Goal: Information Seeking & Learning: Check status

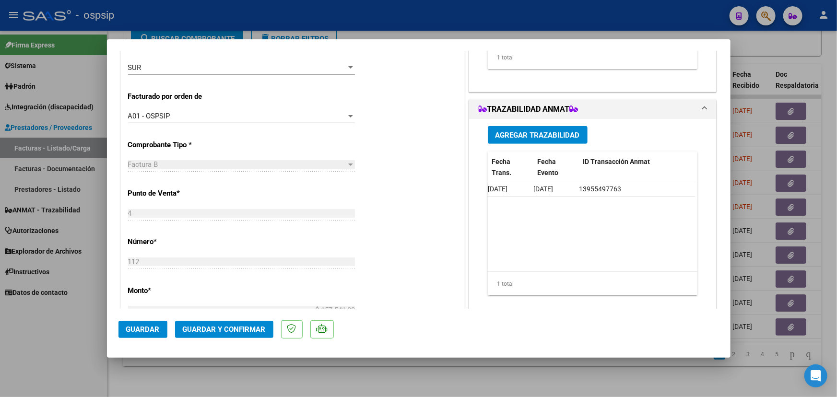
scroll to position [0, 628]
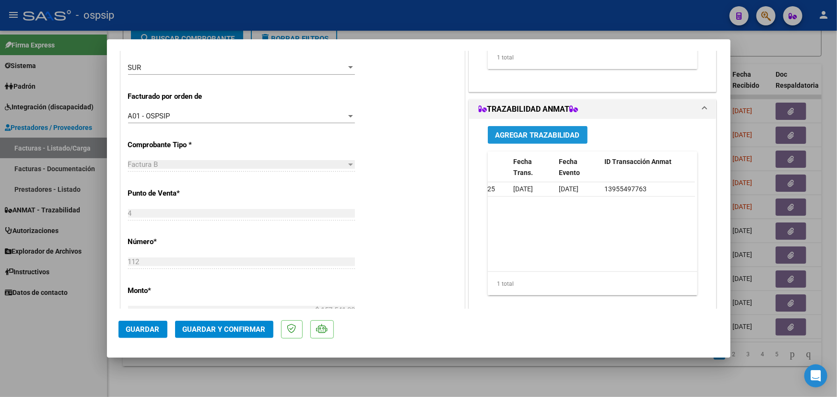
click at [532, 131] on span "Agregar Trazabilidad" at bounding box center [537, 135] width 84 height 9
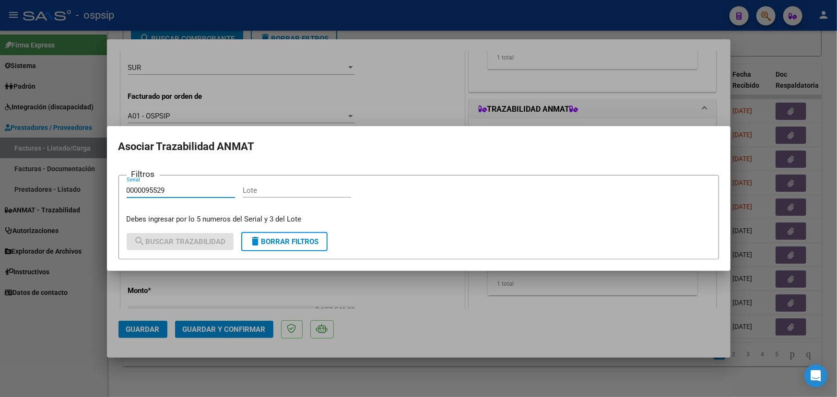
type input "0000095529"
paste input "VH5116"
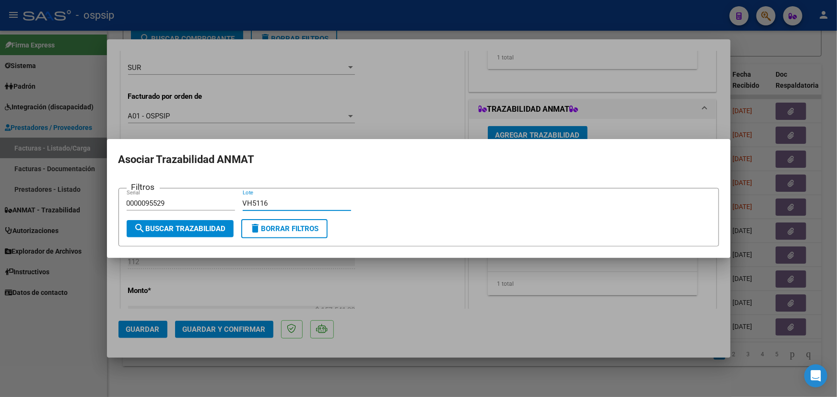
type input "VH5116"
click at [197, 228] on span "search Buscar Trazabilidad" at bounding box center [180, 228] width 92 height 9
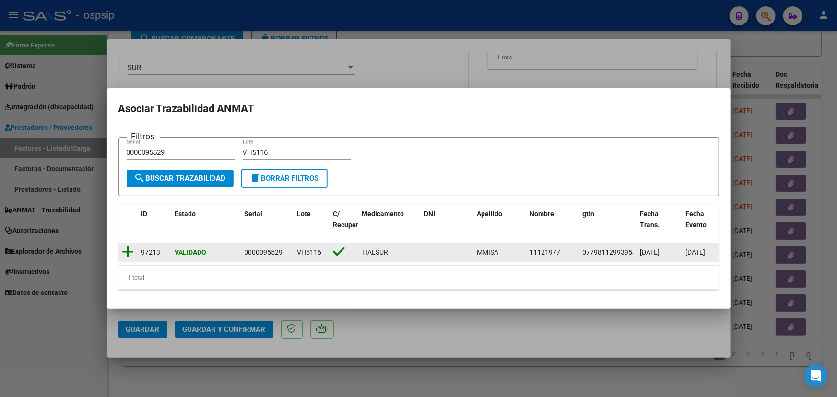
click at [129, 250] on icon at bounding box center [128, 251] width 12 height 13
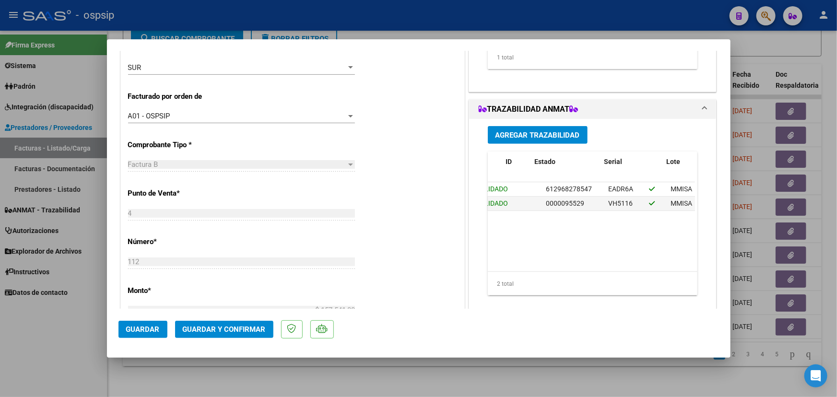
scroll to position [0, 0]
click at [197, 330] on span "Guardar y Confirmar" at bounding box center [224, 329] width 83 height 9
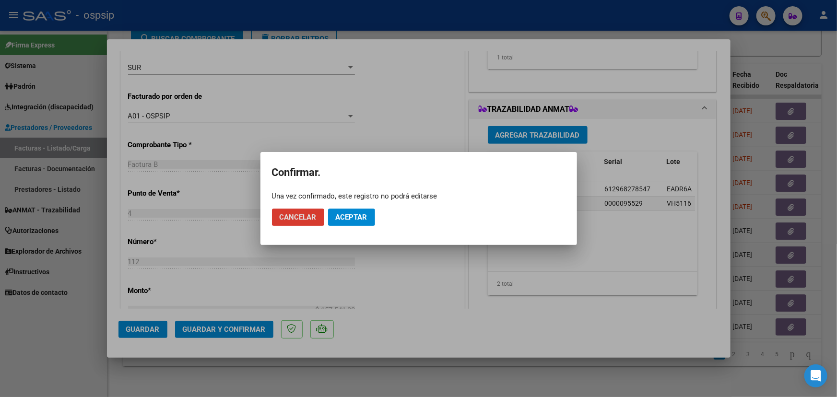
click at [363, 220] on span "Aceptar" at bounding box center [352, 217] width 32 height 9
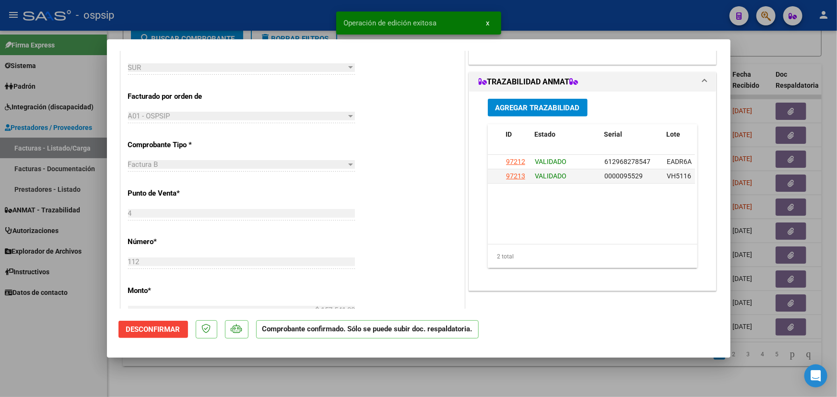
type input "$ 0,00"
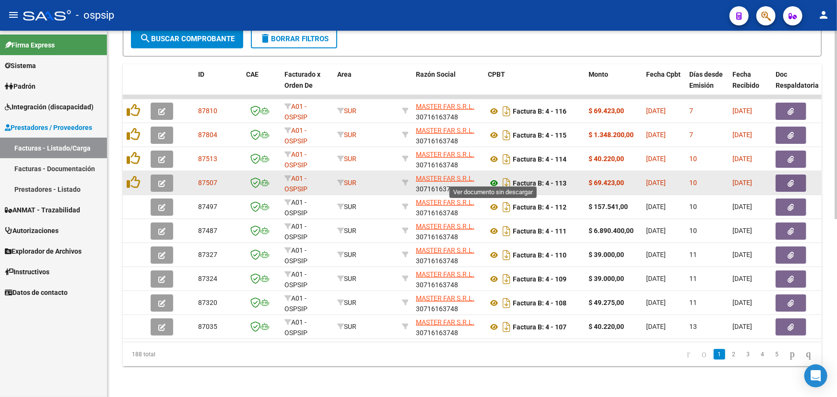
click at [494, 177] on icon at bounding box center [494, 183] width 12 height 12
click at [789, 180] on icon "button" at bounding box center [791, 183] width 6 height 7
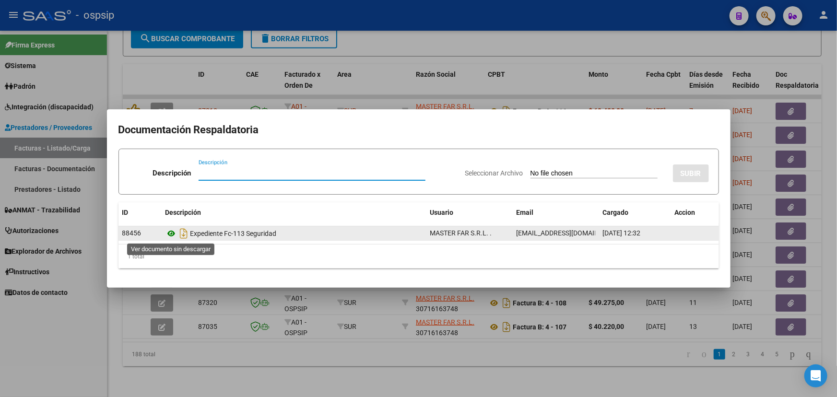
click at [174, 233] on icon at bounding box center [171, 234] width 12 height 12
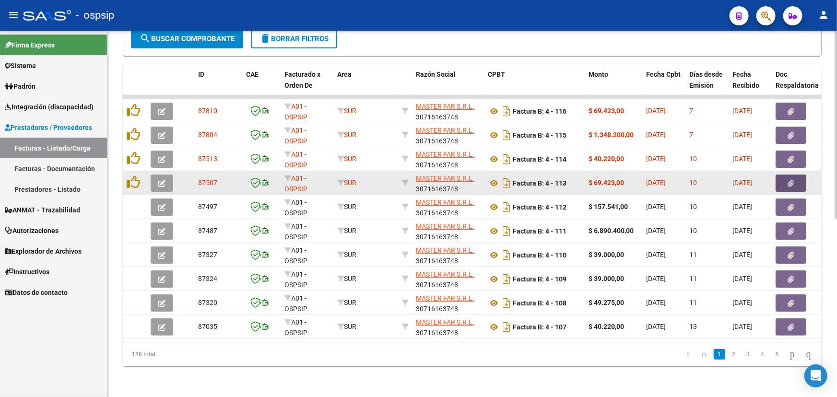
click at [166, 176] on button "button" at bounding box center [162, 183] width 23 height 17
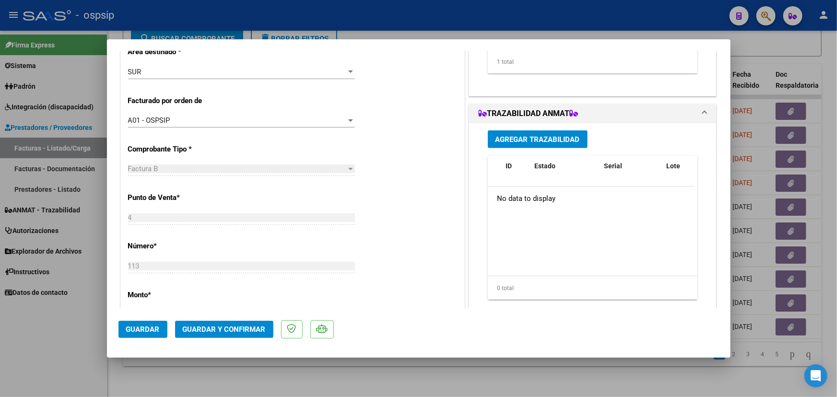
scroll to position [218, 0]
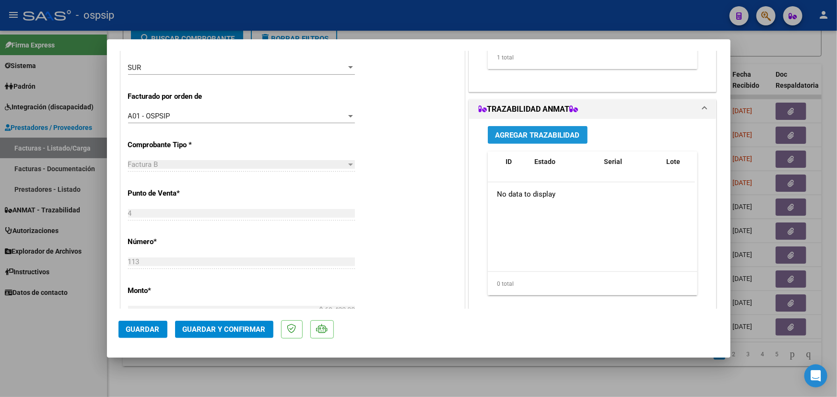
click at [512, 131] on span "Agregar Trazabilidad" at bounding box center [537, 135] width 84 height 9
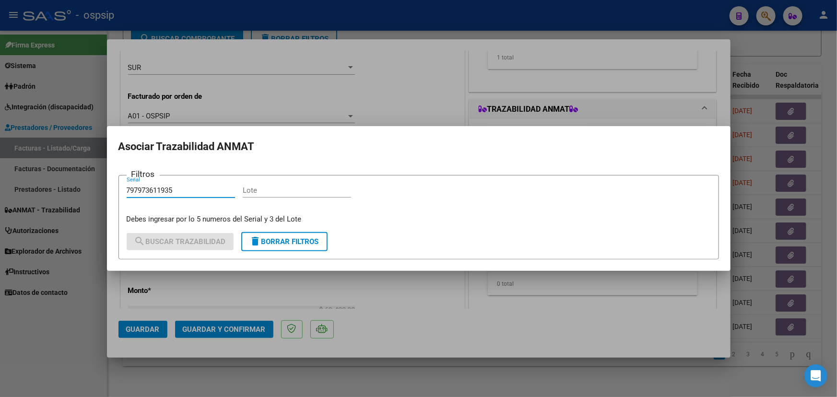
type input "797973611935"
paste input "EACT7A"
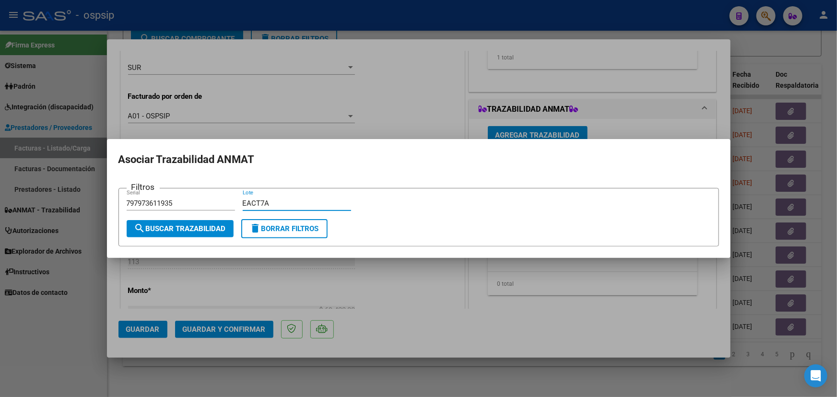
type input "EACT7A"
click at [209, 231] on span "search Buscar Trazabilidad" at bounding box center [180, 228] width 92 height 9
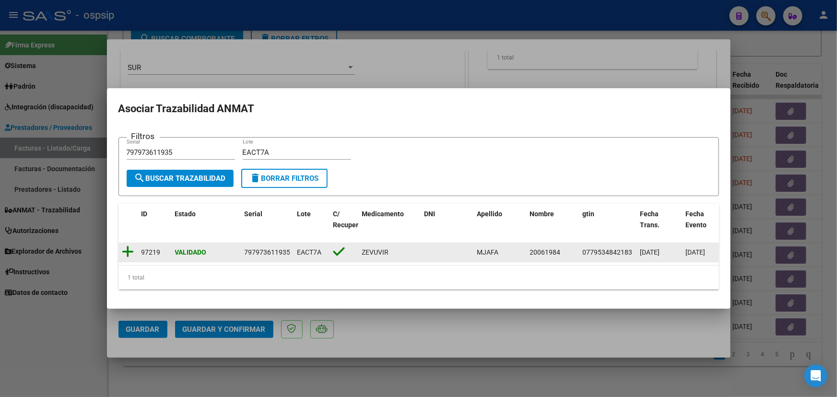
click at [127, 249] on icon at bounding box center [128, 251] width 12 height 13
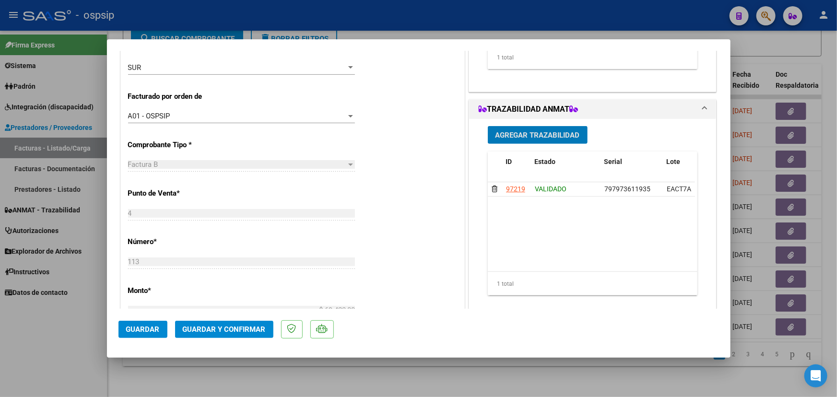
click at [513, 135] on span "Agregar Trazabilidad" at bounding box center [537, 135] width 84 height 9
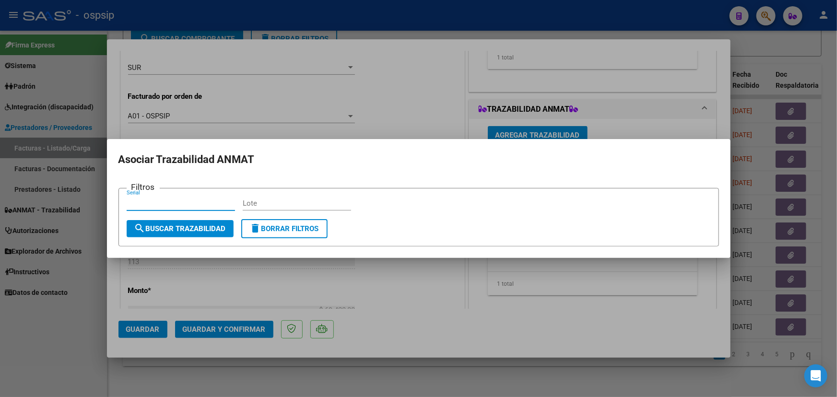
paste input "0000095558"
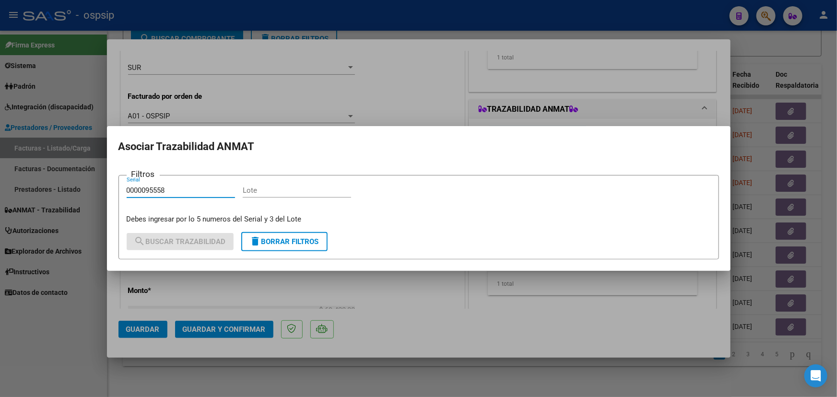
type input "0000095558"
paste input "VH5116"
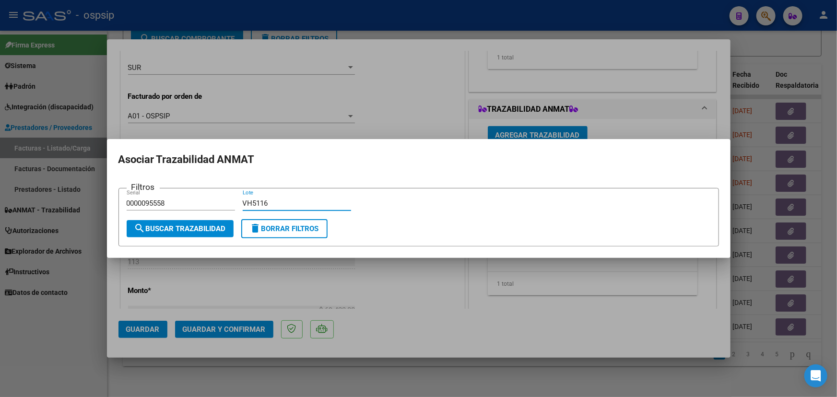
type input "VH5116"
click at [212, 225] on span "search Buscar Trazabilidad" at bounding box center [180, 228] width 92 height 9
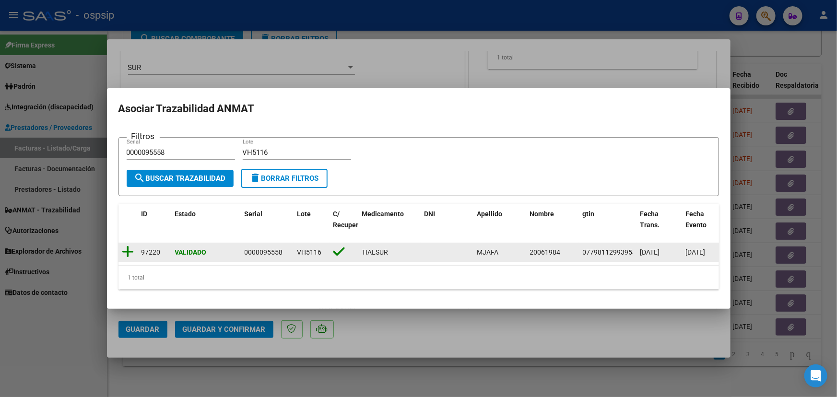
click at [131, 248] on icon at bounding box center [128, 251] width 12 height 13
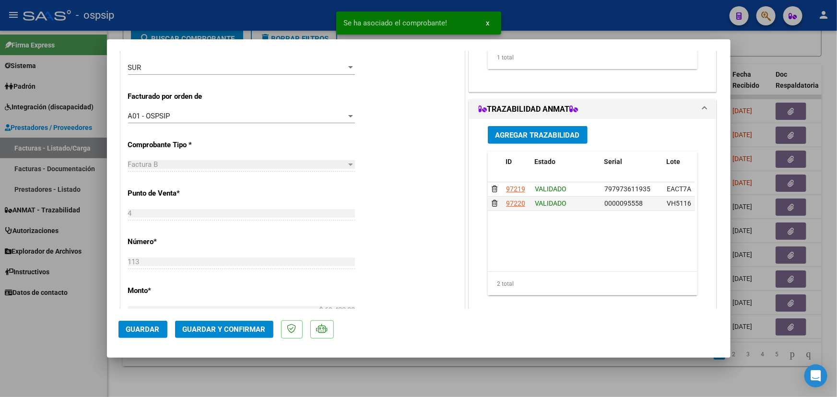
click at [615, 324] on mat-dialog-actions "Guardar Guardar y Confirmar" at bounding box center [418, 328] width 600 height 38
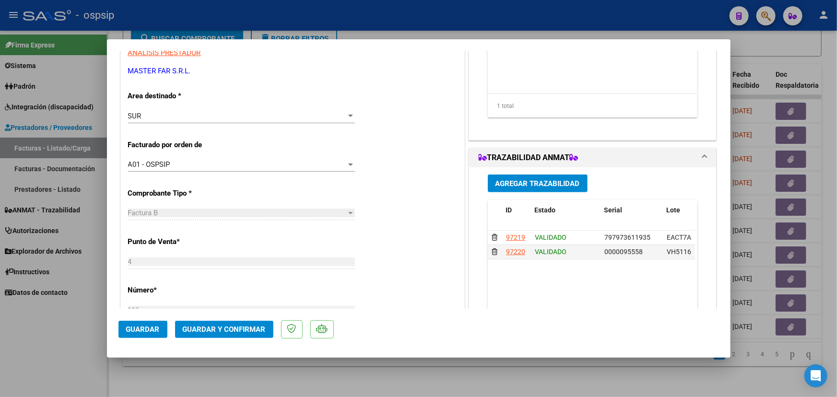
scroll to position [174, 0]
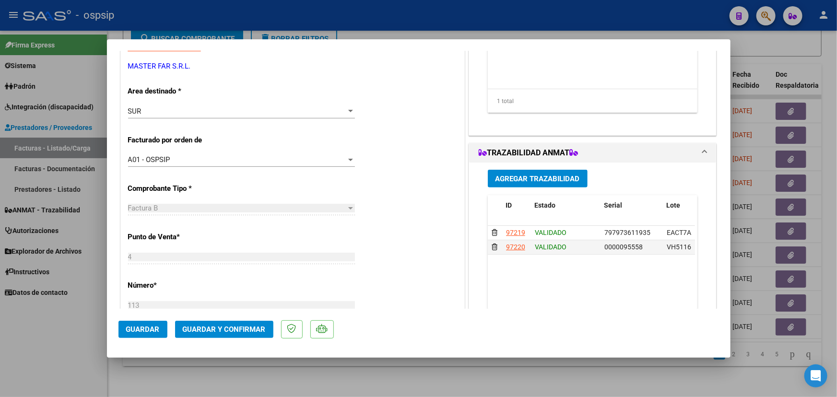
click at [202, 326] on span "Guardar y Confirmar" at bounding box center [224, 329] width 83 height 9
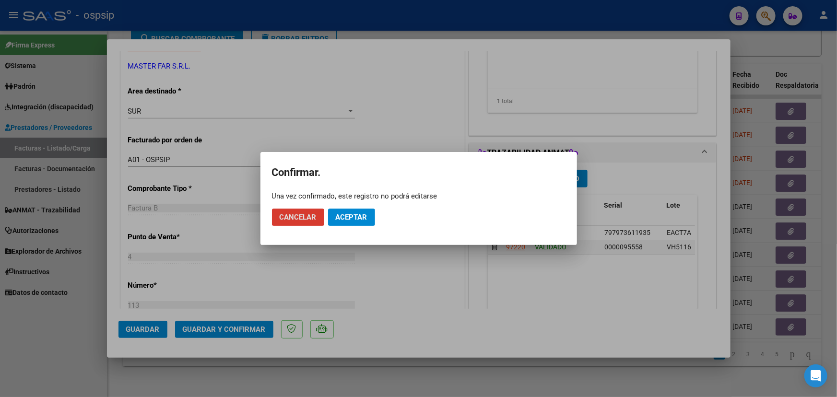
click at [350, 213] on span "Aceptar" at bounding box center [352, 217] width 32 height 9
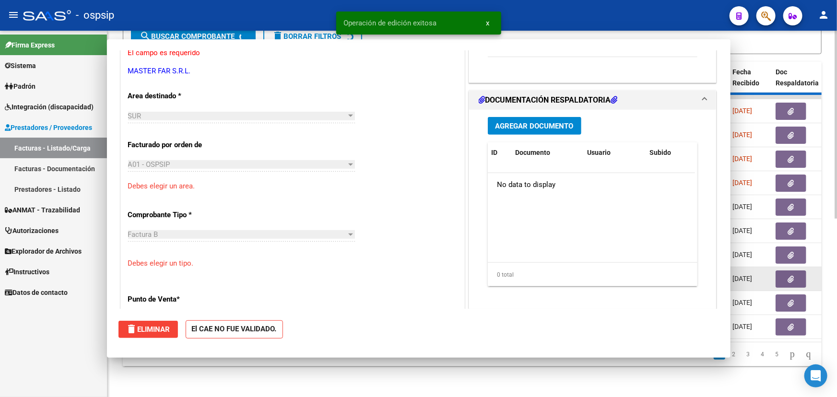
scroll to position [0, 0]
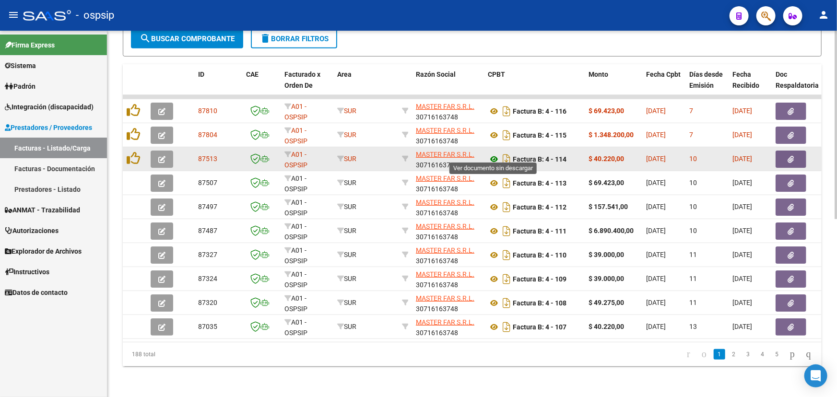
click at [495, 153] on icon at bounding box center [494, 159] width 12 height 12
click at [793, 151] on button "button" at bounding box center [790, 159] width 31 height 17
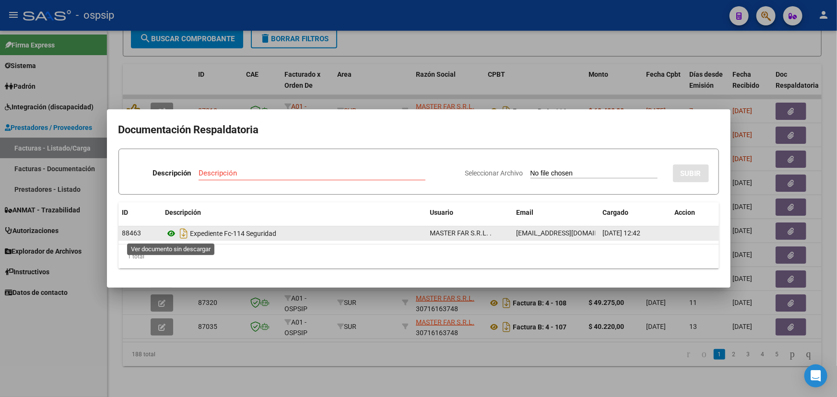
click at [168, 233] on icon at bounding box center [171, 234] width 12 height 12
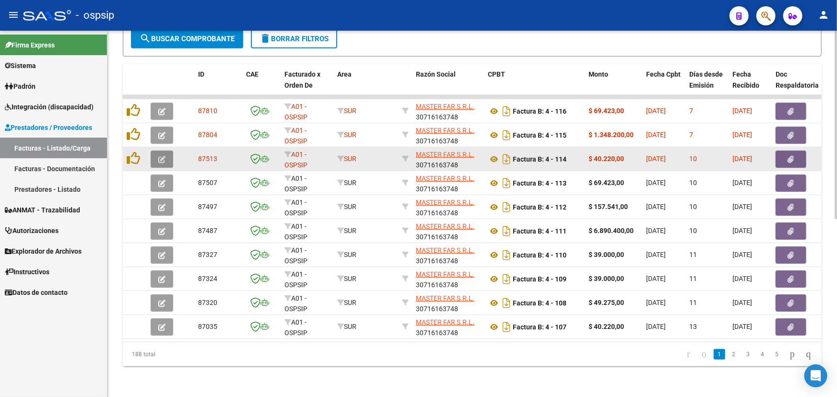
click at [161, 156] on icon "button" at bounding box center [161, 159] width 7 height 7
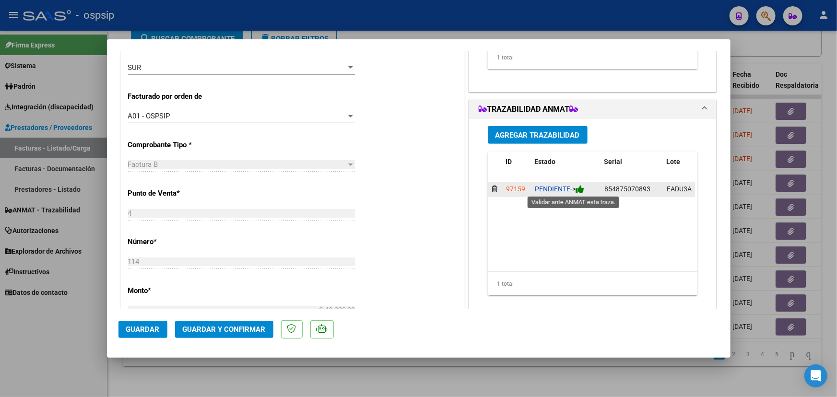
click at [581, 191] on icon at bounding box center [579, 189] width 9 height 9
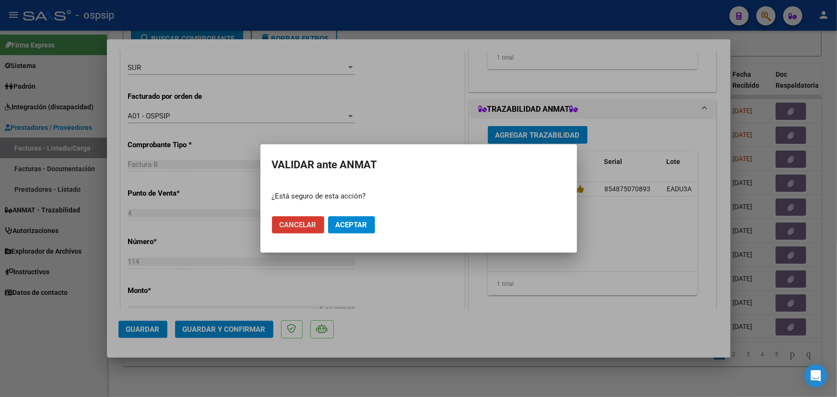
click at [367, 220] on button "Aceptar" at bounding box center [351, 224] width 47 height 17
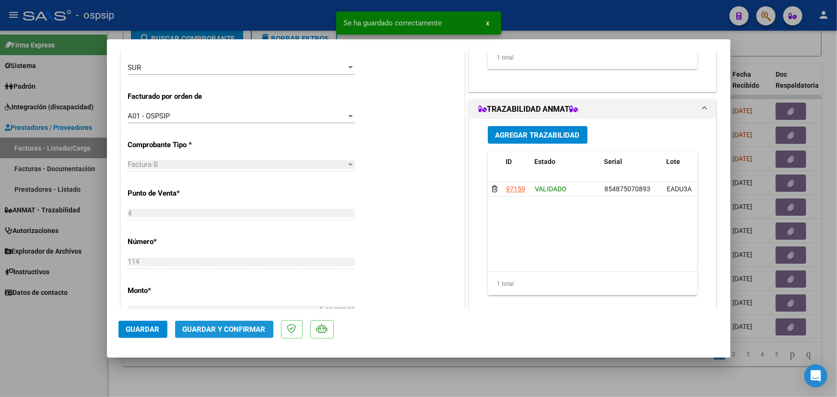
click at [189, 330] on span "Guardar y Confirmar" at bounding box center [224, 329] width 83 height 9
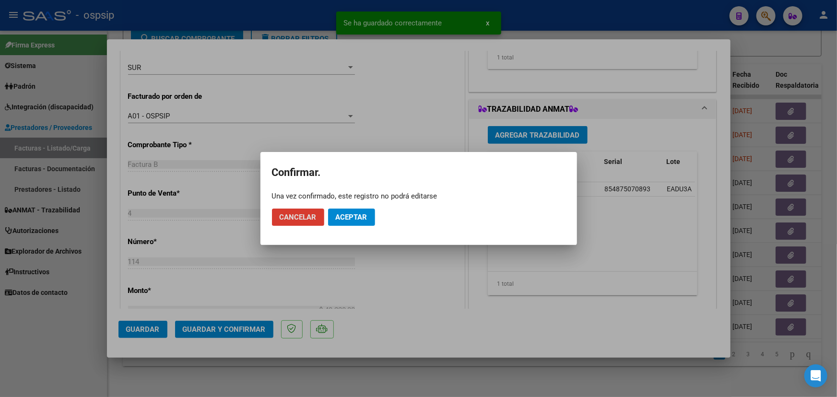
click at [338, 217] on span "Aceptar" at bounding box center [352, 217] width 32 height 9
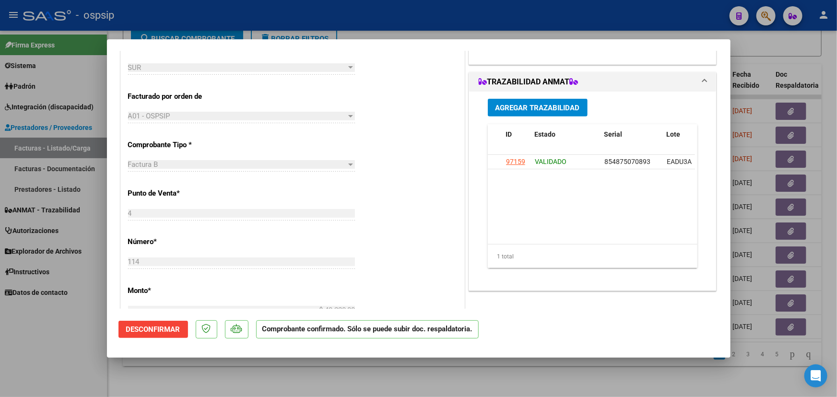
type input "$ 0,00"
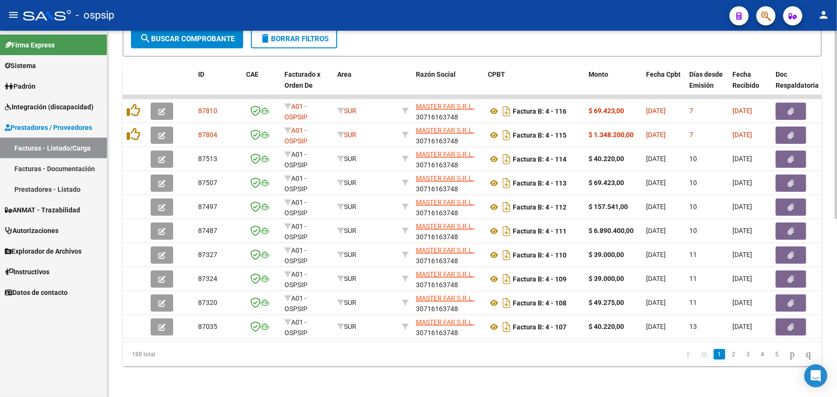
click at [836, 213] on div at bounding box center [835, 214] width 2 height 366
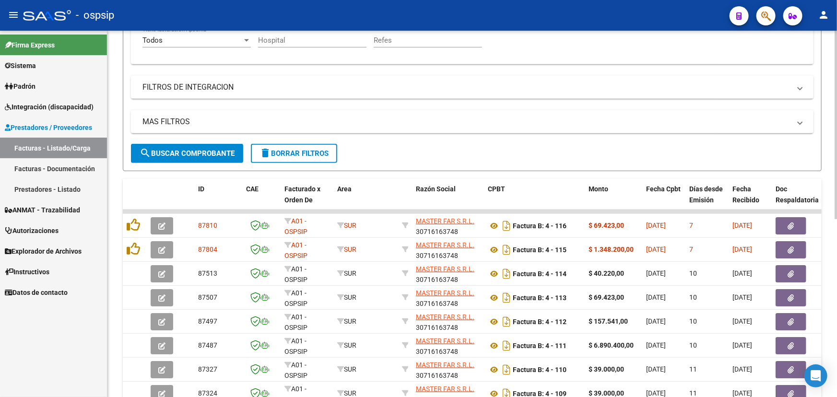
scroll to position [83, 0]
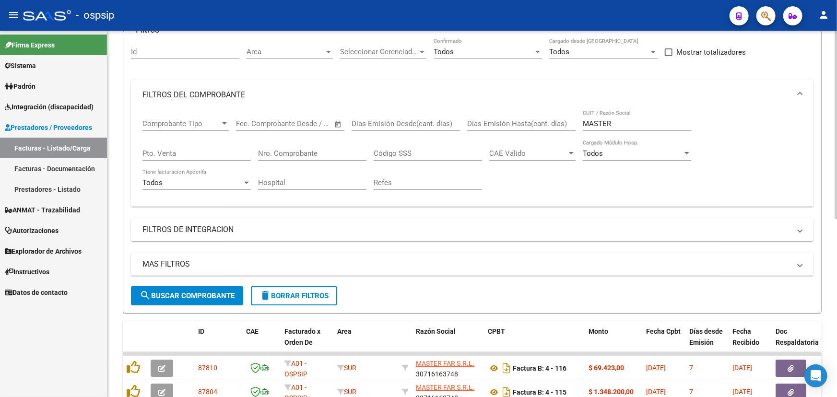
click at [595, 119] on input "MASTER" at bounding box center [637, 123] width 108 height 9
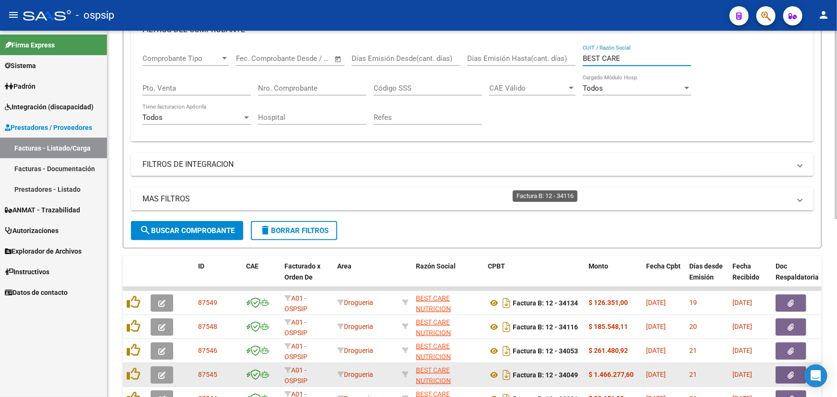
scroll to position [302, 0]
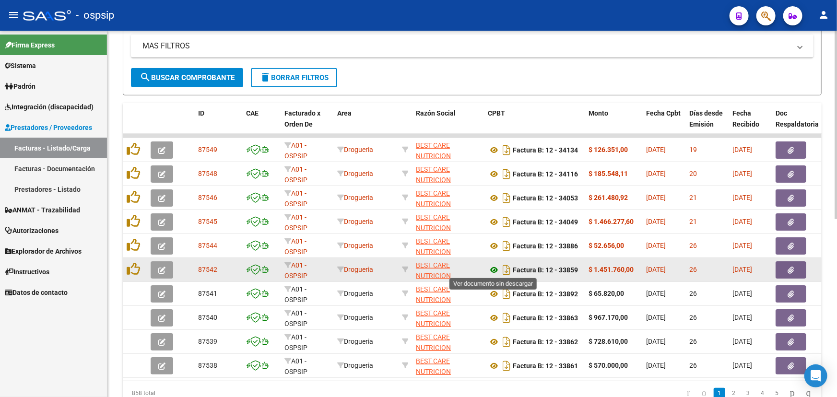
type input "BEST CARE"
click at [494, 267] on icon at bounding box center [494, 270] width 12 height 12
click at [797, 267] on button "button" at bounding box center [790, 269] width 31 height 17
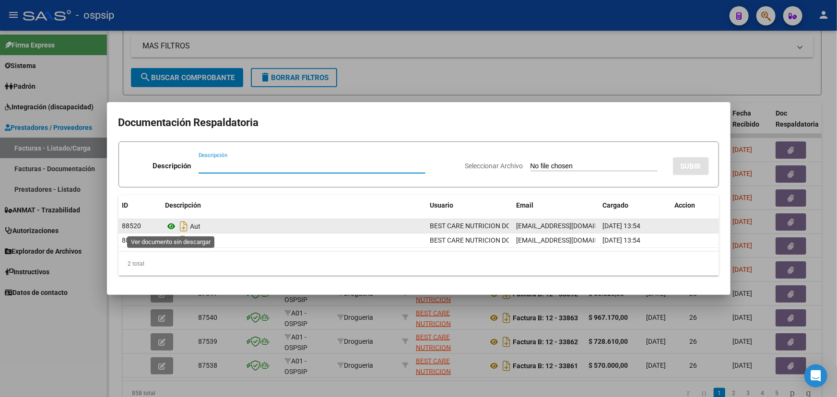
click at [173, 223] on icon at bounding box center [171, 227] width 12 height 12
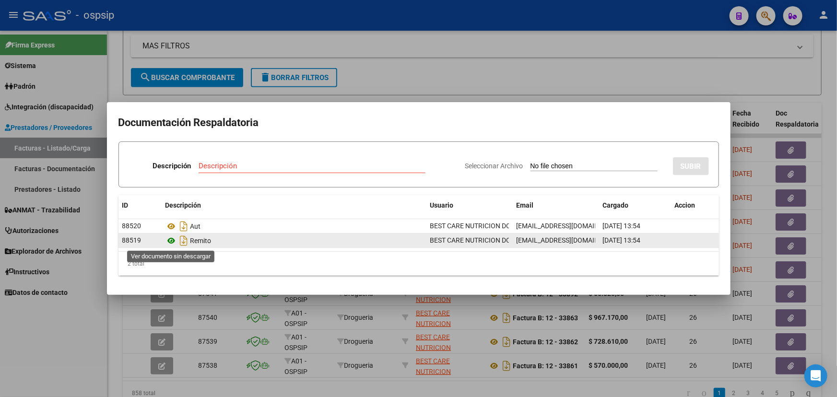
click at [172, 244] on icon at bounding box center [171, 241] width 12 height 12
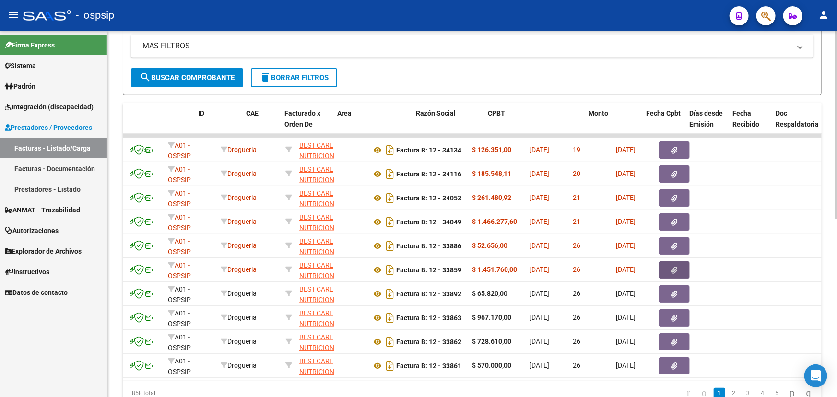
scroll to position [0, 0]
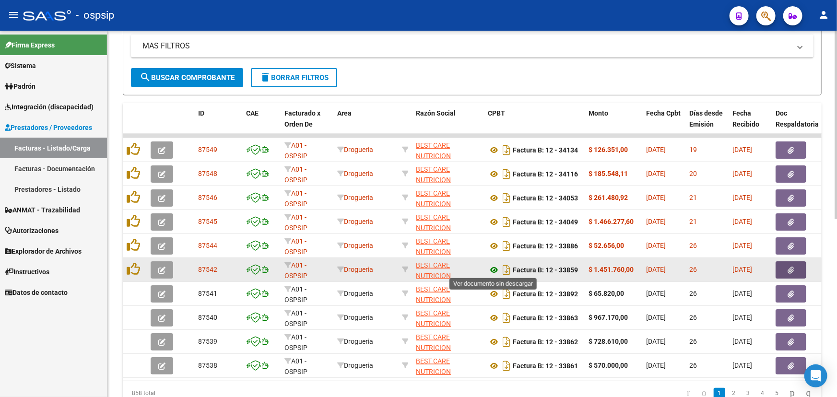
click at [491, 266] on icon at bounding box center [494, 270] width 12 height 12
click at [162, 261] on button "button" at bounding box center [162, 269] width 23 height 17
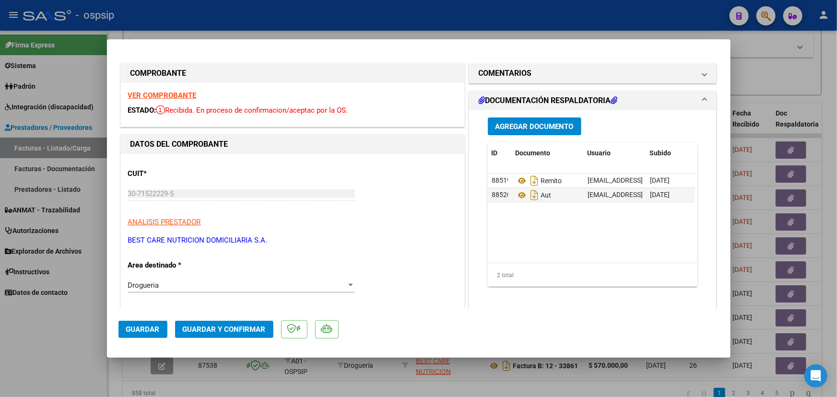
click at [526, 129] on span "Agregar Documento" at bounding box center [534, 126] width 78 height 9
click at [542, 125] on span "Agregar Documento" at bounding box center [534, 126] width 78 height 9
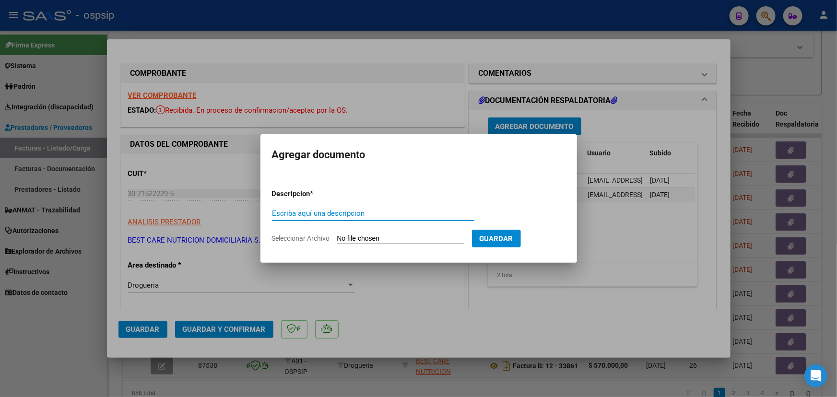
click at [293, 210] on input "Escriba aquí una descripcion" at bounding box center [373, 213] width 202 height 9
type input "DOCUMENTACION"
click at [368, 240] on input "Seleccionar Archivo" at bounding box center [400, 238] width 127 height 9
type input "C:\fakepath\DOC. FC 33859.pdf"
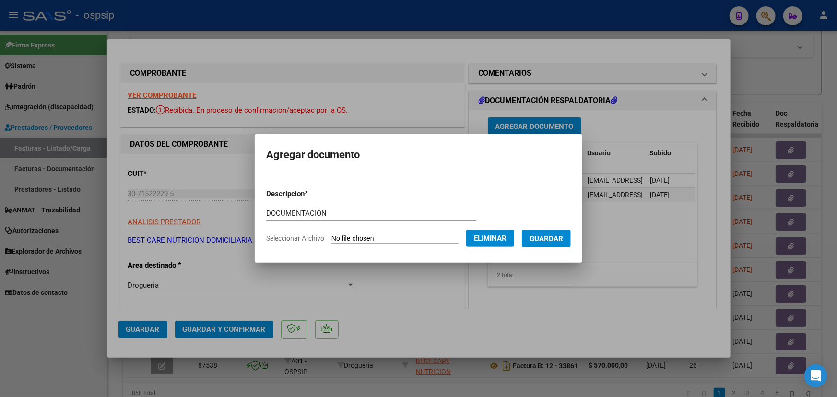
click at [553, 235] on span "Guardar" at bounding box center [546, 238] width 34 height 9
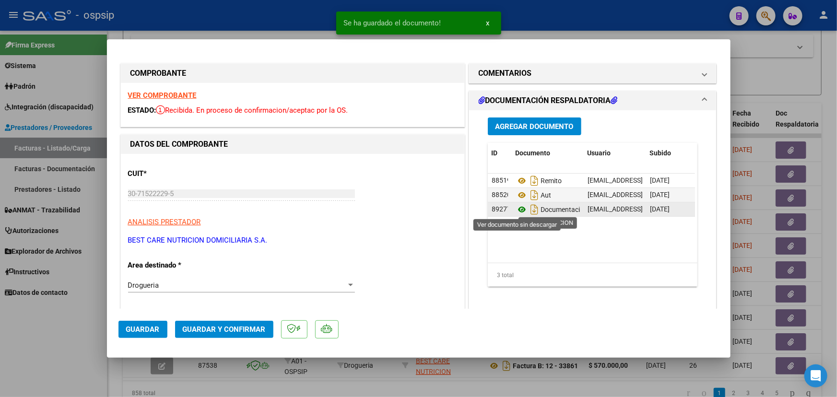
click at [518, 210] on icon at bounding box center [521, 210] width 12 height 12
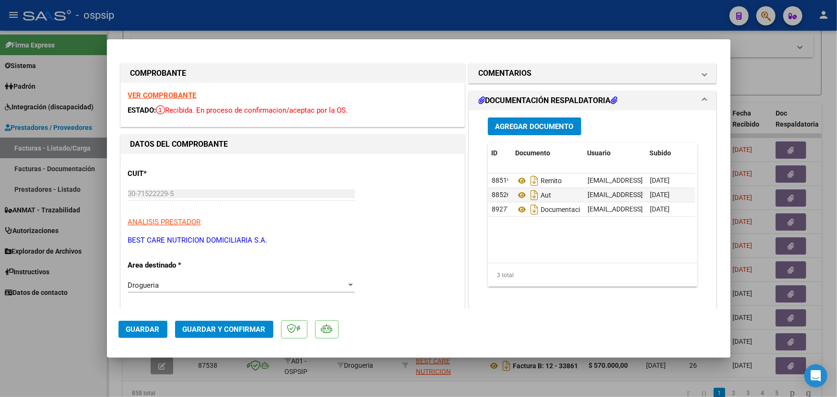
click at [152, 327] on span "Guardar" at bounding box center [143, 329] width 34 height 9
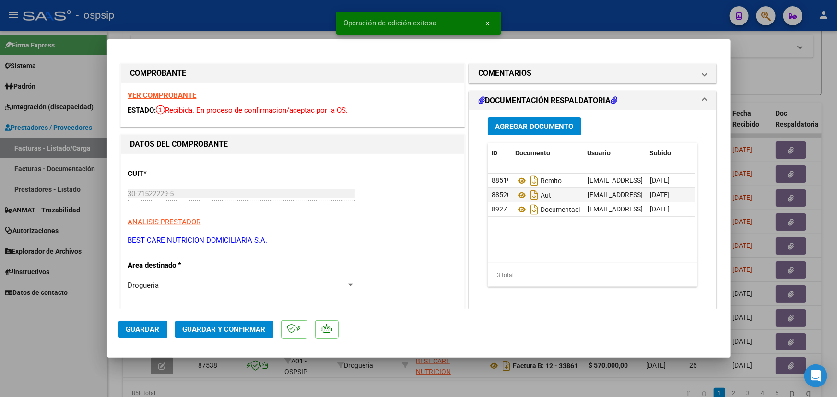
type input "$ 0,00"
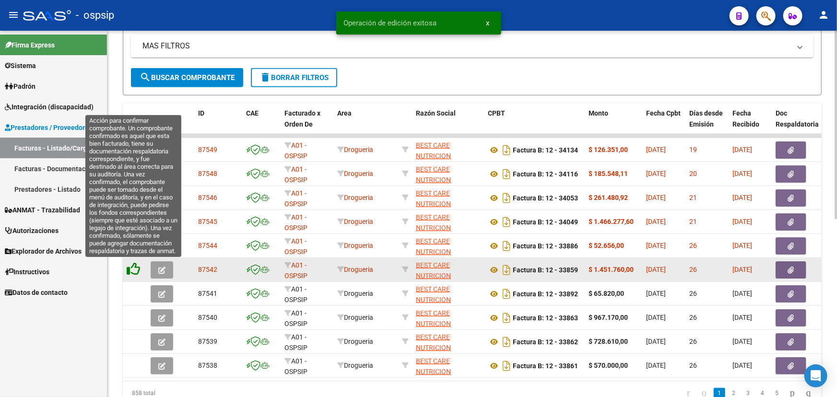
click at [139, 267] on icon at bounding box center [133, 268] width 13 height 13
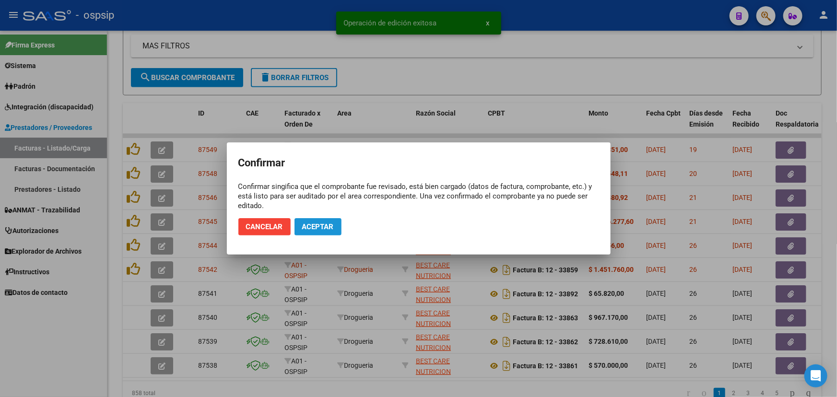
click at [309, 223] on button "Aceptar" at bounding box center [317, 226] width 47 height 17
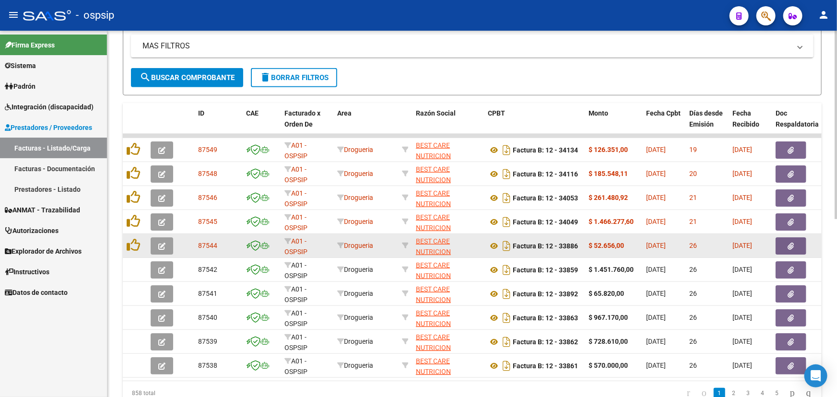
click at [792, 243] on icon "button" at bounding box center [791, 246] width 6 height 7
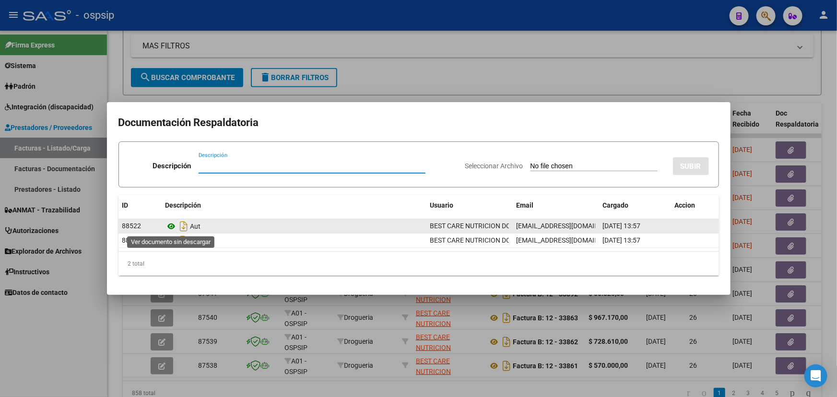
click at [171, 222] on icon at bounding box center [171, 227] width 12 height 12
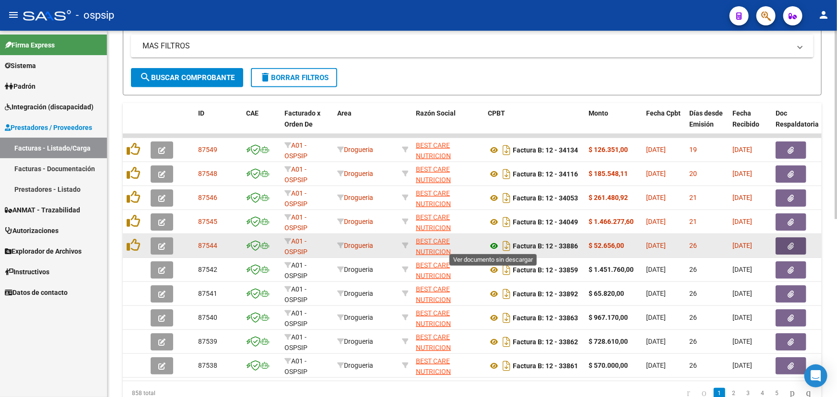
click at [492, 243] on icon at bounding box center [494, 246] width 12 height 12
click at [790, 243] on icon "button" at bounding box center [791, 246] width 6 height 7
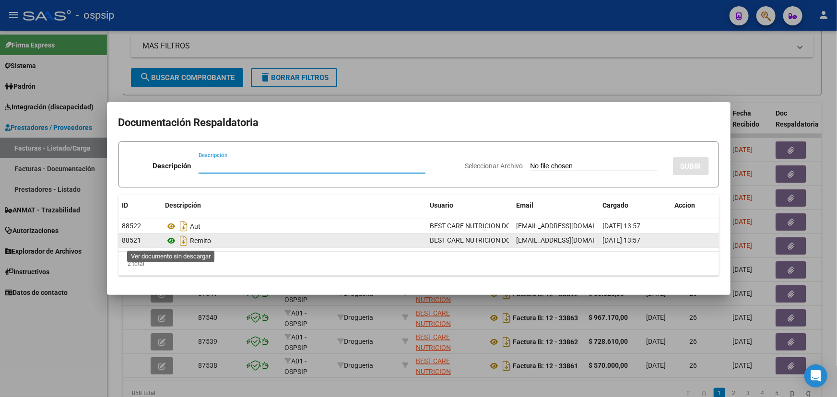
click at [169, 240] on icon at bounding box center [171, 241] width 12 height 12
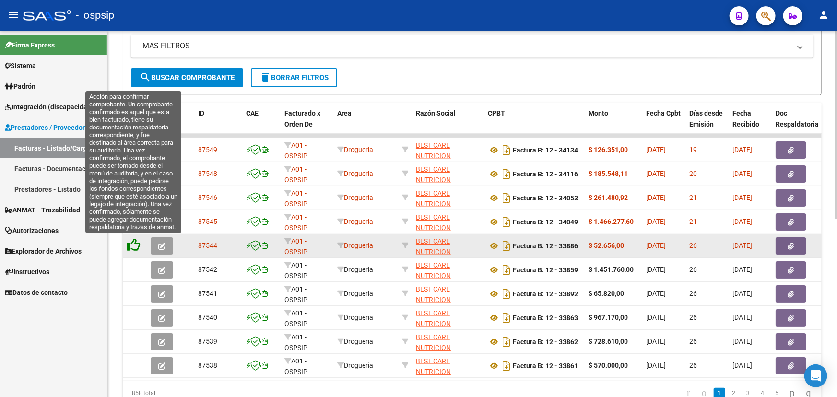
click at [133, 244] on icon at bounding box center [133, 244] width 13 height 13
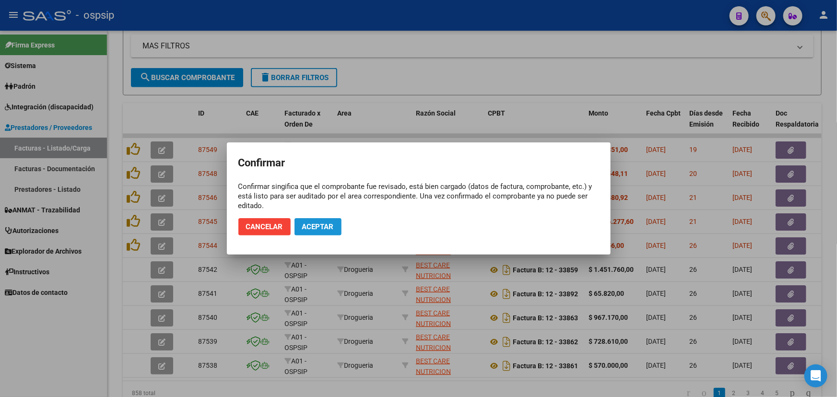
click at [311, 222] on span "Aceptar" at bounding box center [318, 226] width 32 height 9
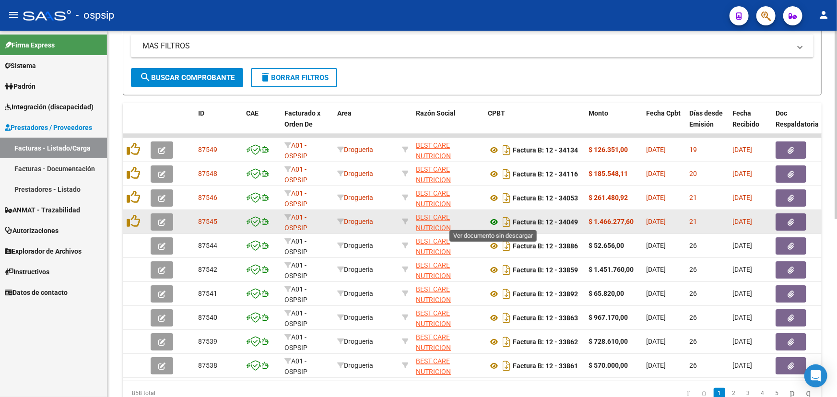
click at [494, 221] on icon at bounding box center [494, 222] width 12 height 12
click at [778, 216] on button "button" at bounding box center [790, 221] width 31 height 17
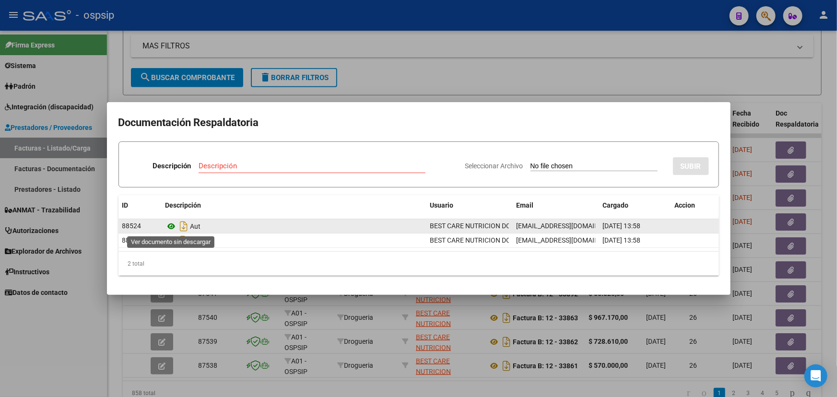
click at [172, 226] on icon at bounding box center [171, 227] width 12 height 12
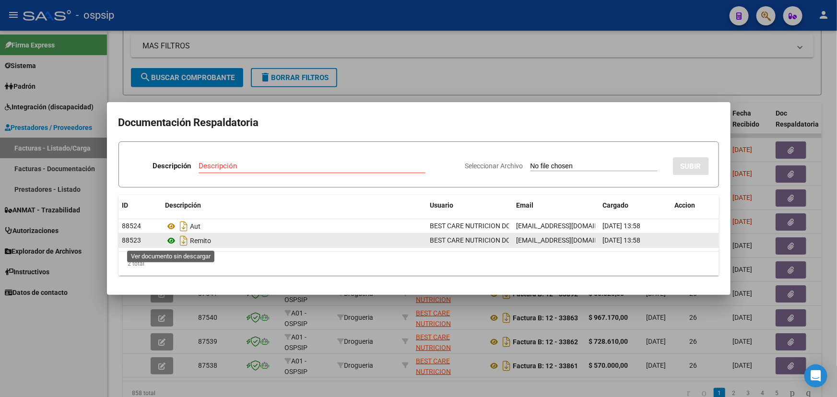
click at [168, 240] on icon at bounding box center [171, 241] width 12 height 12
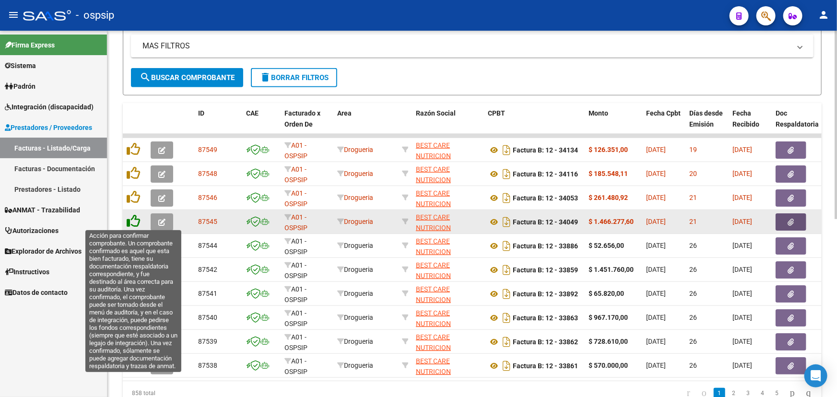
click at [136, 216] on icon at bounding box center [133, 220] width 13 height 13
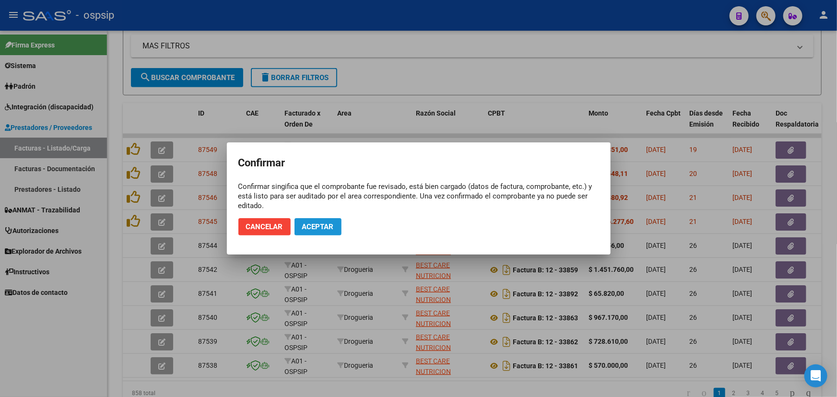
click at [318, 226] on span "Aceptar" at bounding box center [318, 226] width 32 height 9
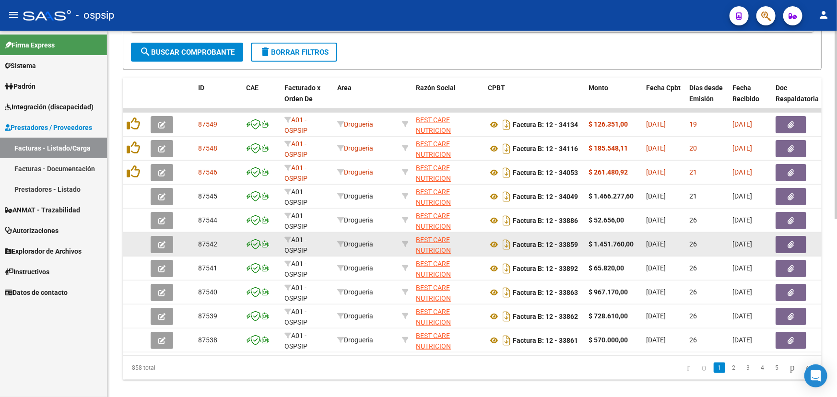
scroll to position [345, 0]
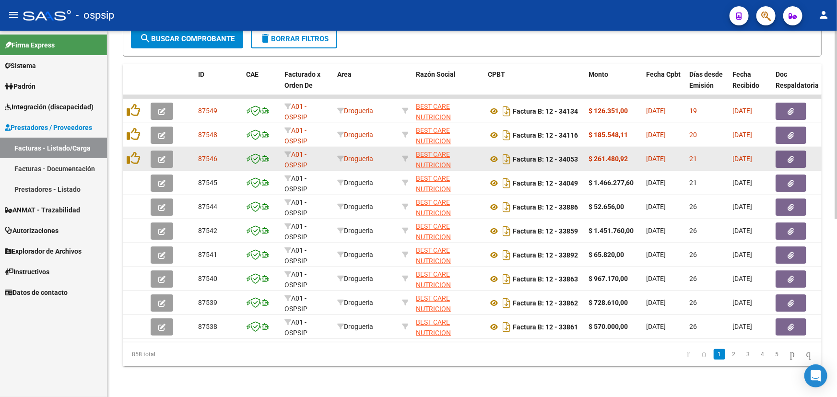
click at [792, 155] on span "button" at bounding box center [791, 159] width 6 height 9
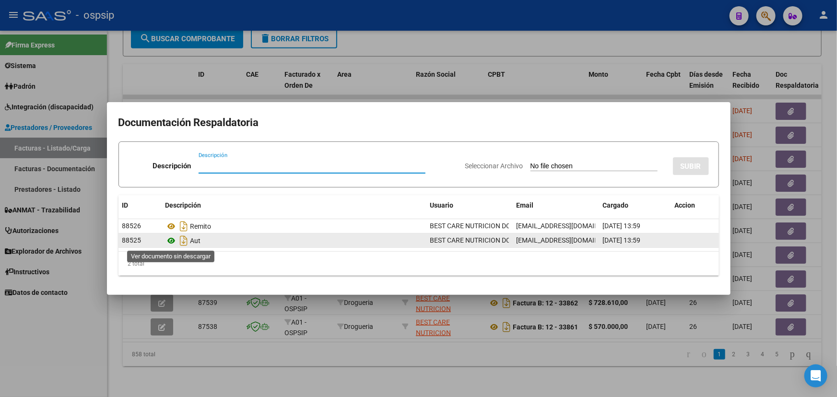
click at [172, 237] on icon at bounding box center [171, 241] width 12 height 12
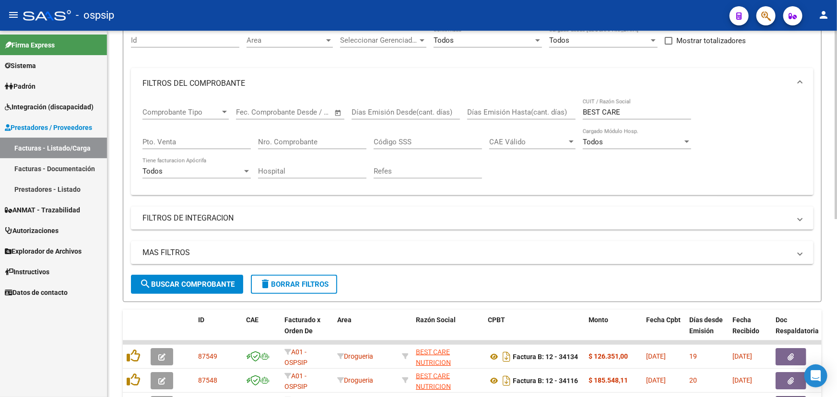
scroll to position [83, 0]
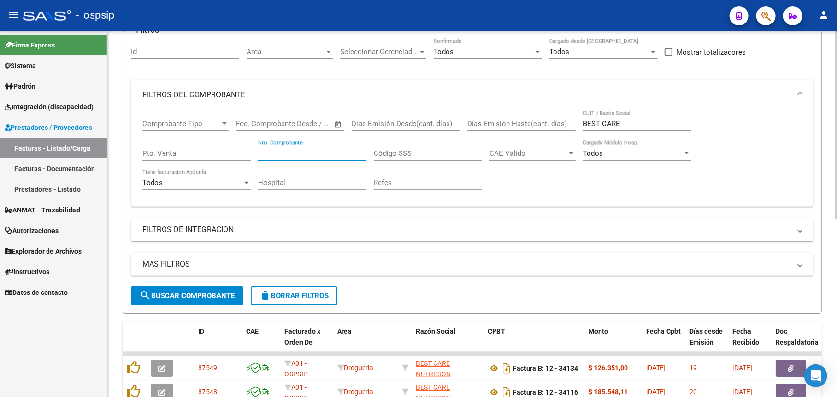
click at [279, 149] on input "Nro. Comprobante" at bounding box center [312, 153] width 108 height 9
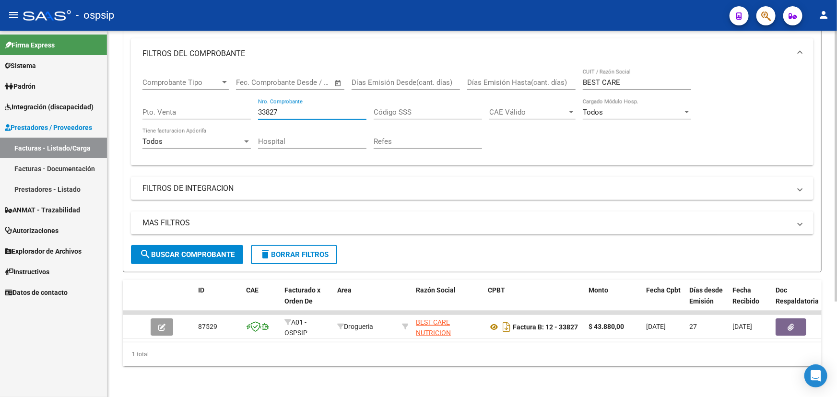
scroll to position [129, 0]
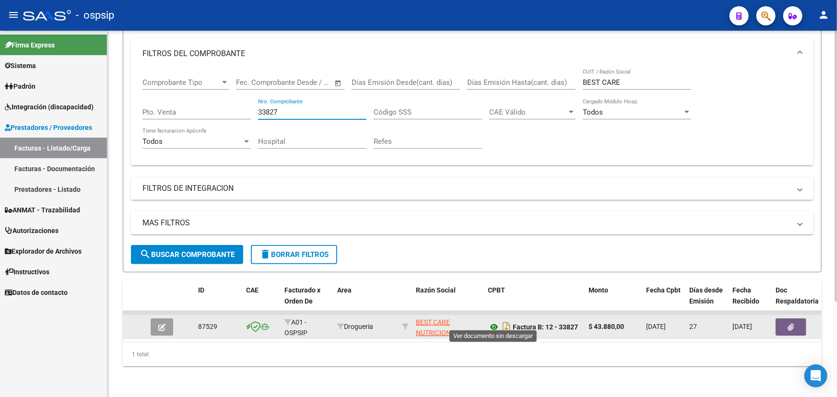
type input "33827"
click at [494, 321] on icon at bounding box center [494, 327] width 12 height 12
click at [799, 320] on button "button" at bounding box center [790, 326] width 31 height 17
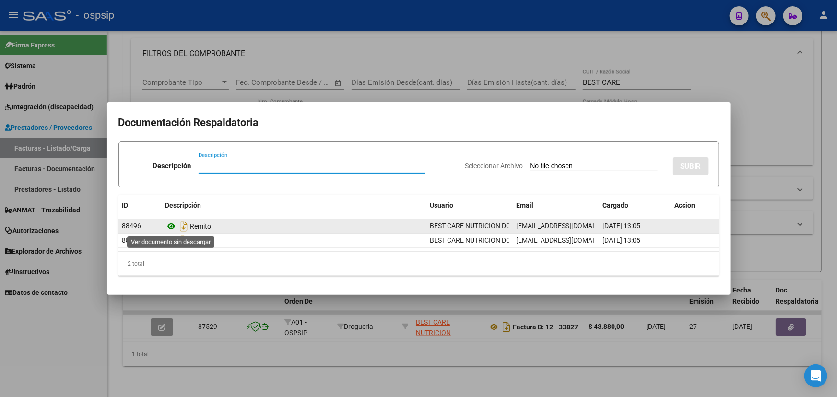
click at [171, 227] on icon at bounding box center [171, 227] width 12 height 12
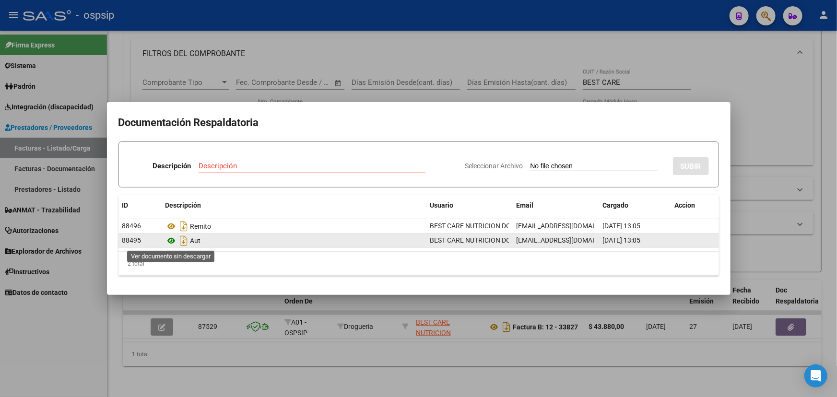
click at [165, 240] on icon at bounding box center [171, 241] width 12 height 12
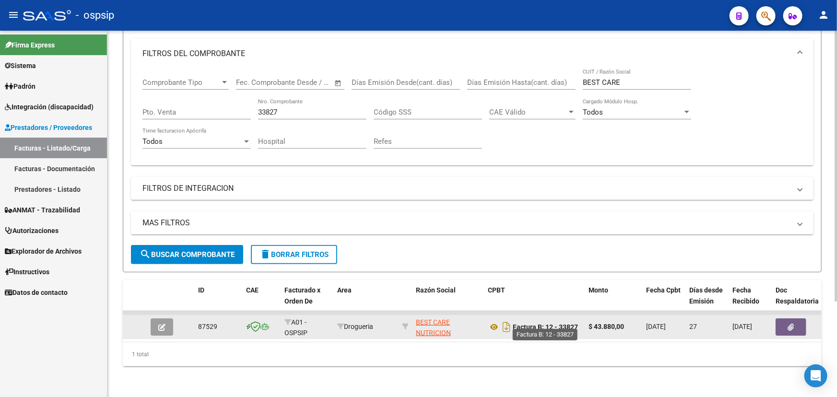
click at [565, 323] on strong "Factura B: 12 - 33827" at bounding box center [545, 327] width 65 height 8
copy strong "33827"
click at [490, 321] on icon at bounding box center [494, 327] width 12 height 12
click at [788, 324] on icon "button" at bounding box center [791, 327] width 6 height 7
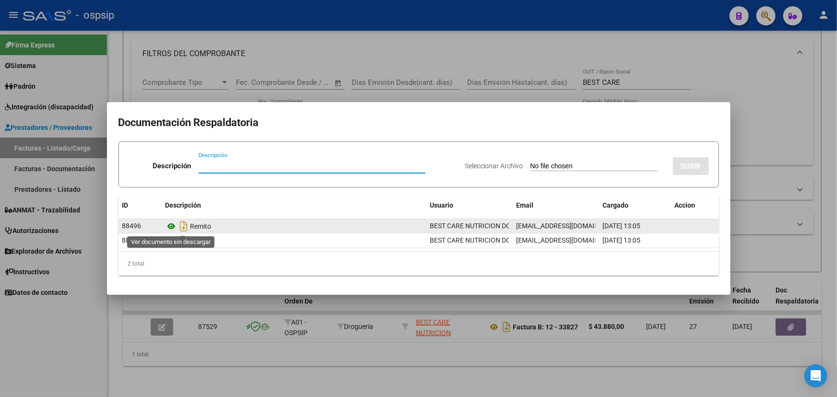
click at [171, 225] on icon at bounding box center [171, 227] width 12 height 12
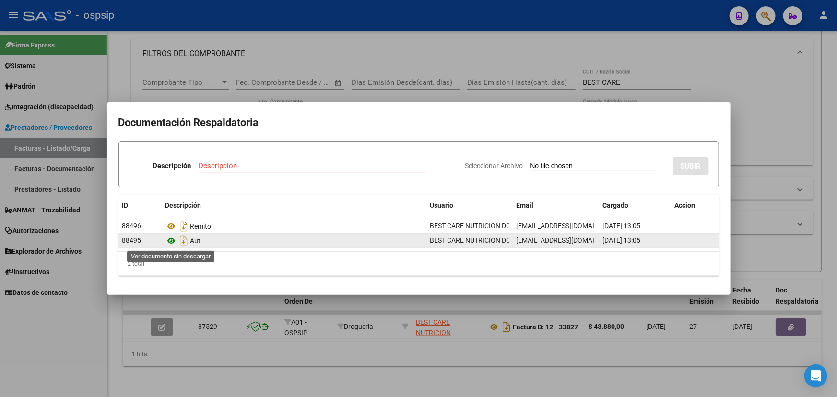
click at [172, 242] on icon at bounding box center [171, 241] width 12 height 12
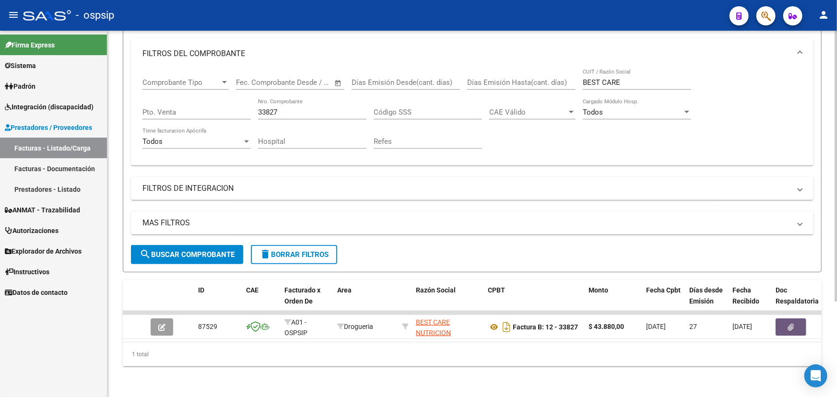
click at [267, 108] on input "33827" at bounding box center [312, 112] width 108 height 9
click at [266, 108] on input "33827" at bounding box center [312, 112] width 108 height 9
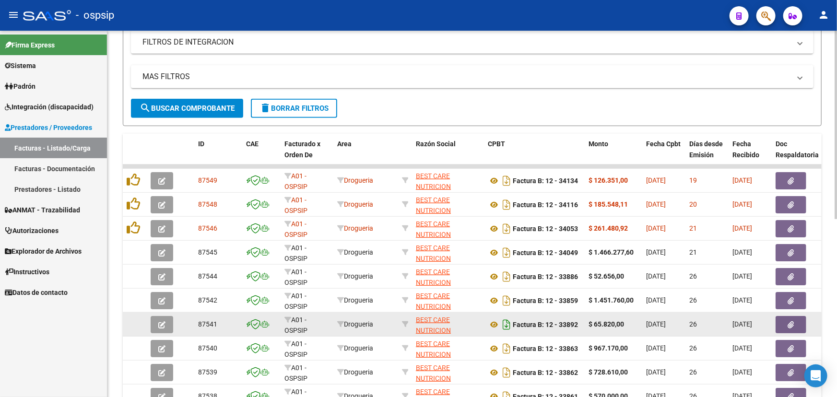
scroll to position [303, 0]
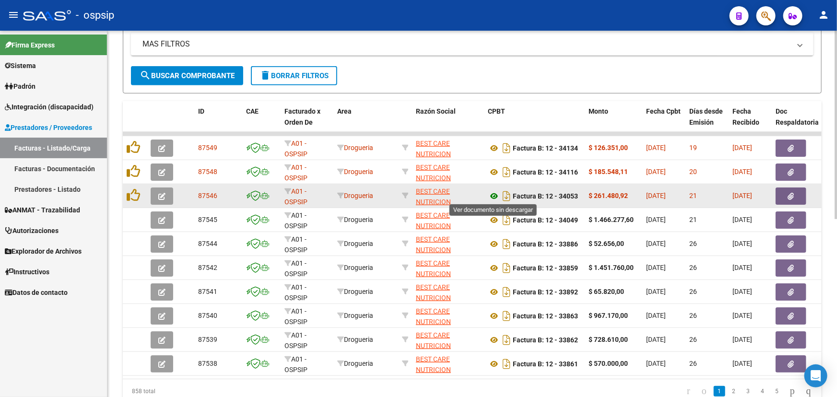
click at [494, 196] on icon at bounding box center [494, 196] width 12 height 12
click at [798, 188] on button "button" at bounding box center [790, 195] width 31 height 17
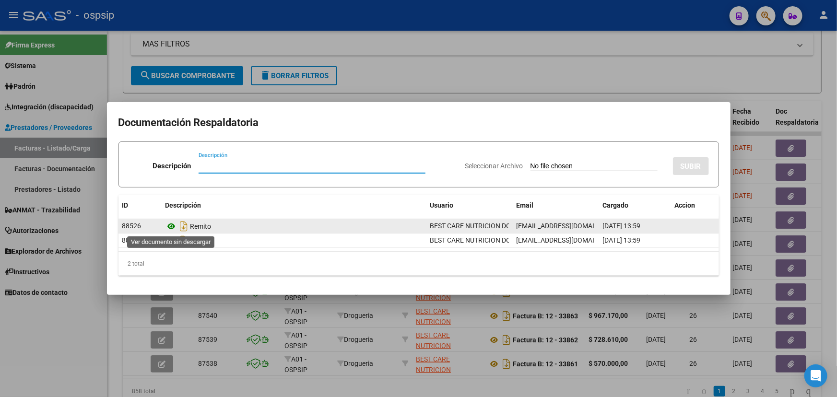
click at [170, 226] on icon at bounding box center [171, 227] width 12 height 12
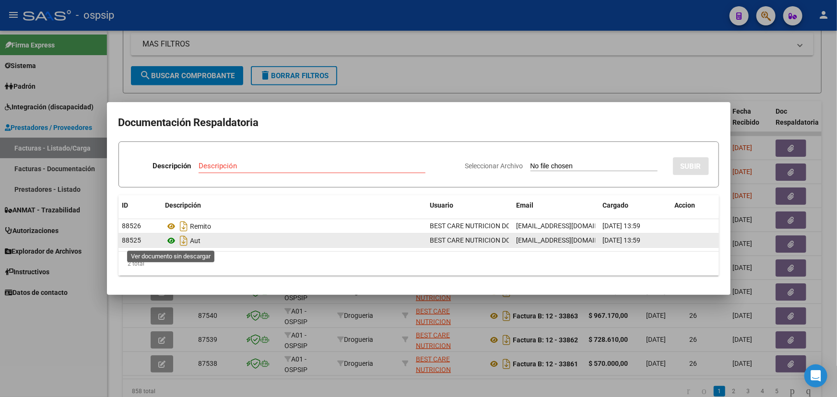
click at [174, 239] on icon at bounding box center [171, 241] width 12 height 12
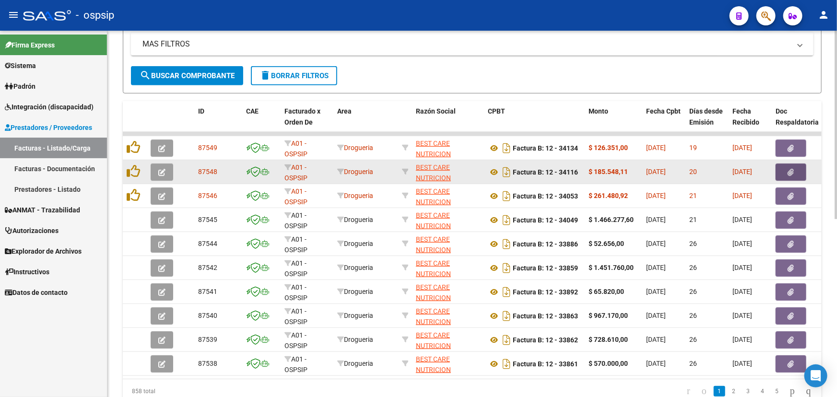
click at [799, 172] on button "button" at bounding box center [790, 171] width 31 height 17
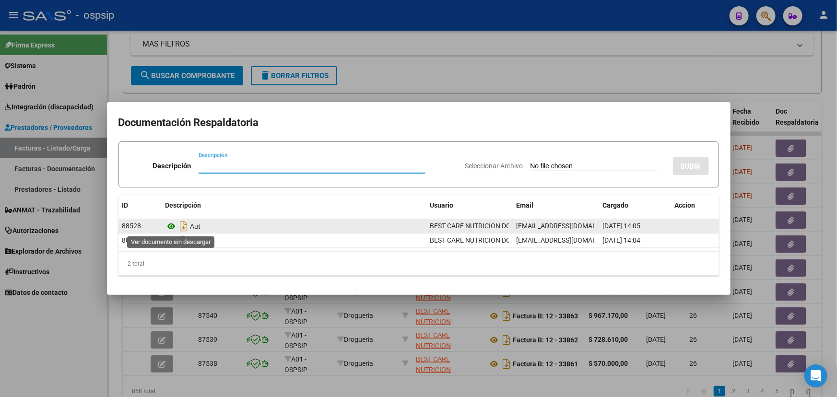
click at [170, 227] on icon at bounding box center [171, 227] width 12 height 12
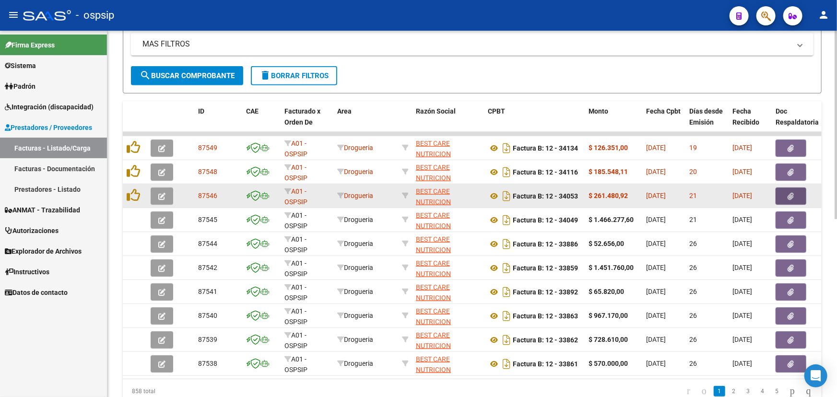
click at [788, 193] on icon "button" at bounding box center [791, 196] width 6 height 7
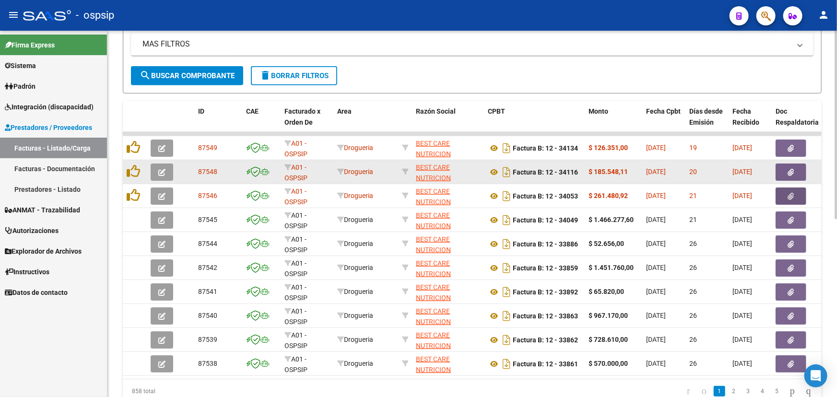
click at [789, 160] on datatable-body-cell at bounding box center [800, 171] width 58 height 23
click at [785, 168] on button "button" at bounding box center [790, 171] width 31 height 17
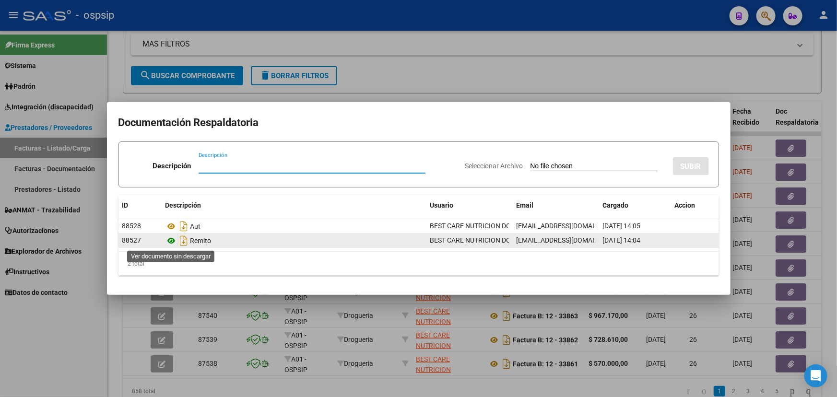
click at [173, 242] on icon at bounding box center [171, 241] width 12 height 12
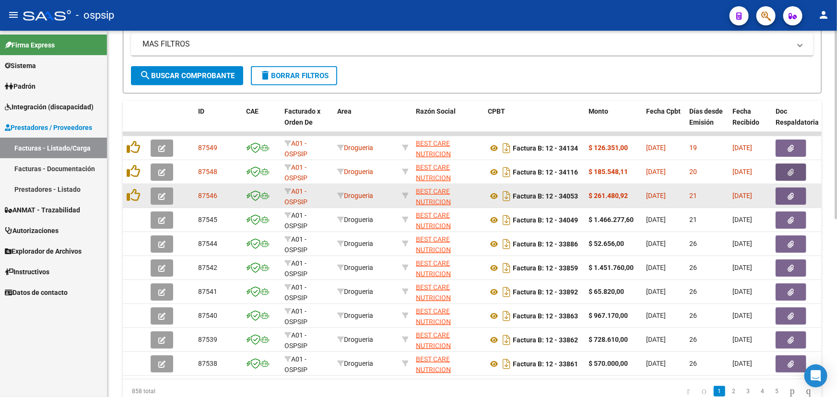
click at [788, 193] on icon "button" at bounding box center [791, 196] width 6 height 7
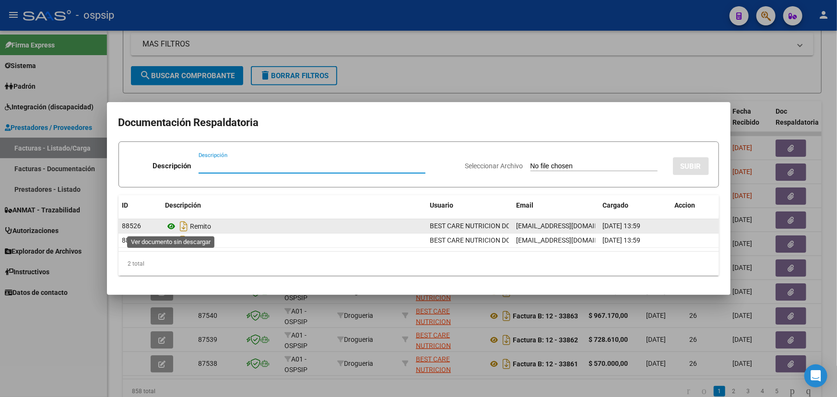
click at [169, 225] on icon at bounding box center [171, 227] width 12 height 12
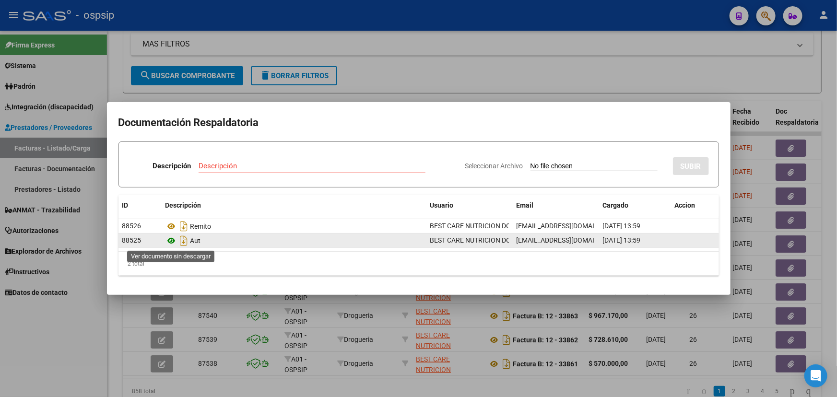
click at [169, 241] on icon at bounding box center [171, 241] width 12 height 12
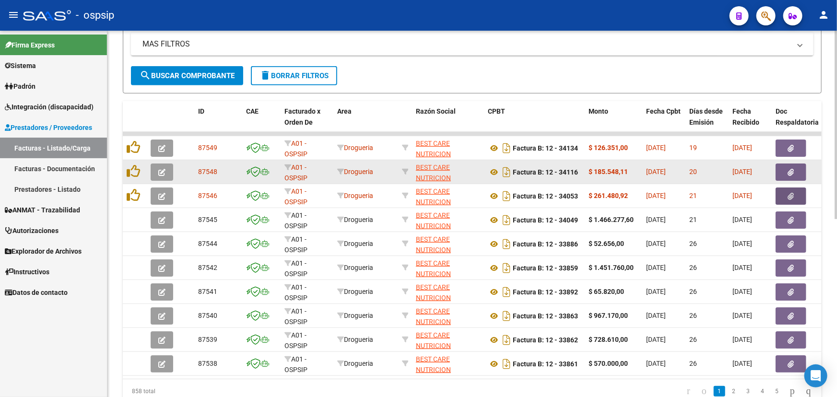
click at [796, 168] on button "button" at bounding box center [790, 171] width 31 height 17
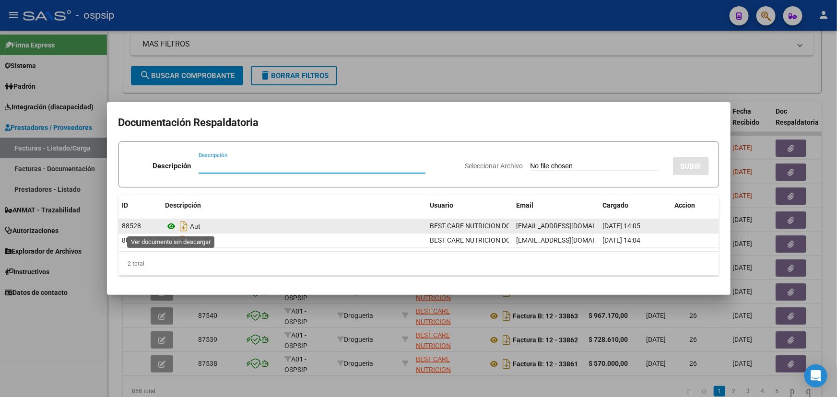
click at [169, 222] on icon at bounding box center [171, 227] width 12 height 12
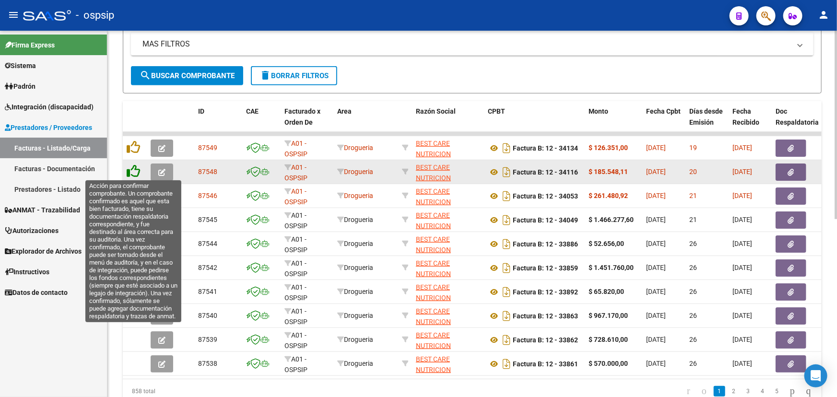
click at [138, 173] on icon at bounding box center [133, 170] width 13 height 13
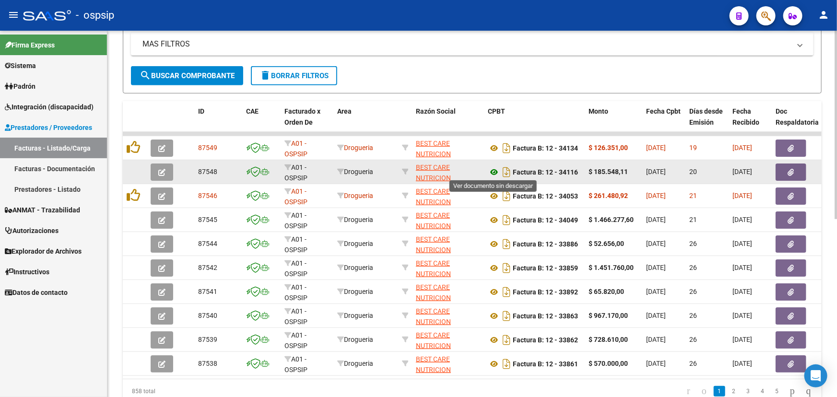
click at [495, 167] on icon at bounding box center [494, 172] width 12 height 12
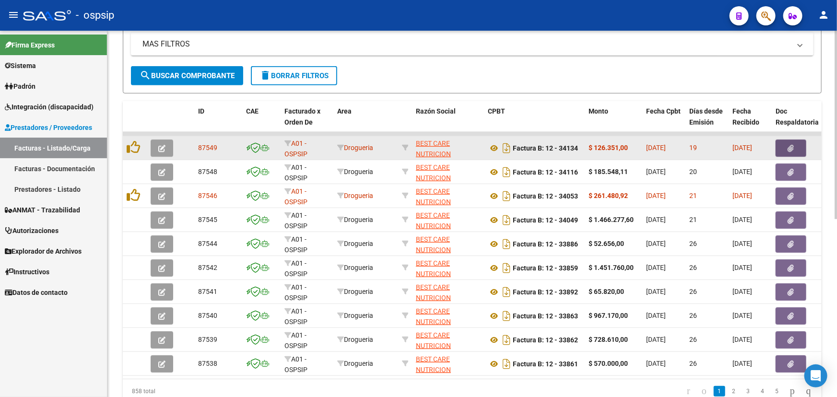
click at [785, 144] on button "button" at bounding box center [790, 148] width 31 height 17
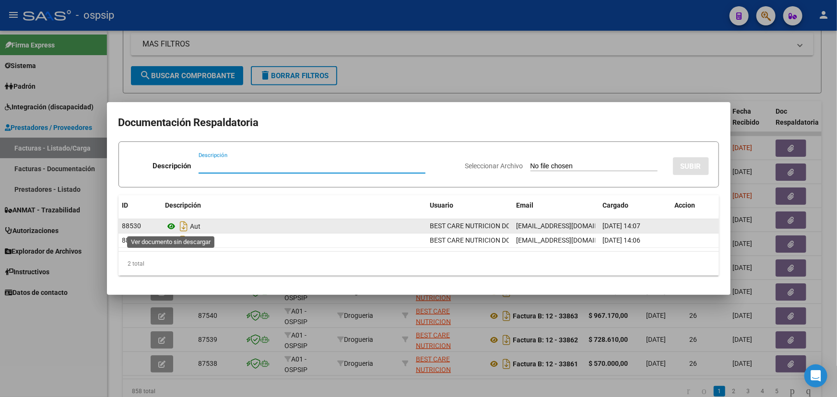
click at [168, 224] on icon at bounding box center [171, 227] width 12 height 12
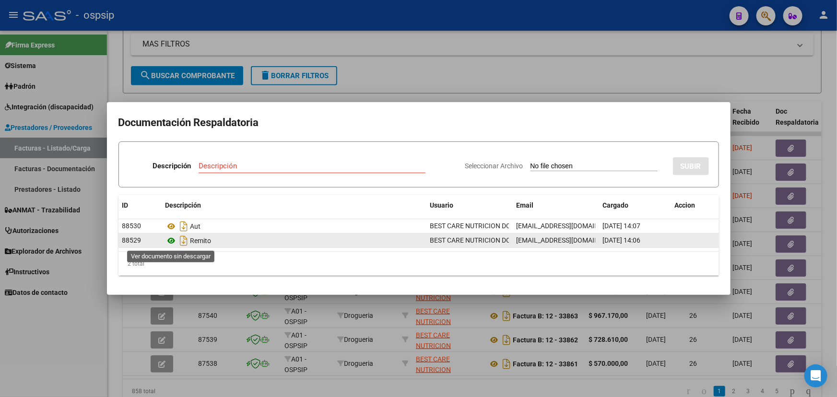
click at [172, 239] on icon at bounding box center [171, 241] width 12 height 12
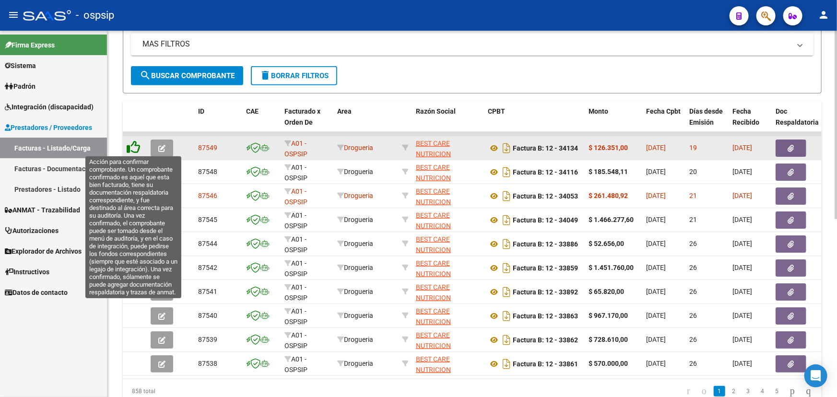
click at [136, 146] on icon at bounding box center [133, 146] width 13 height 13
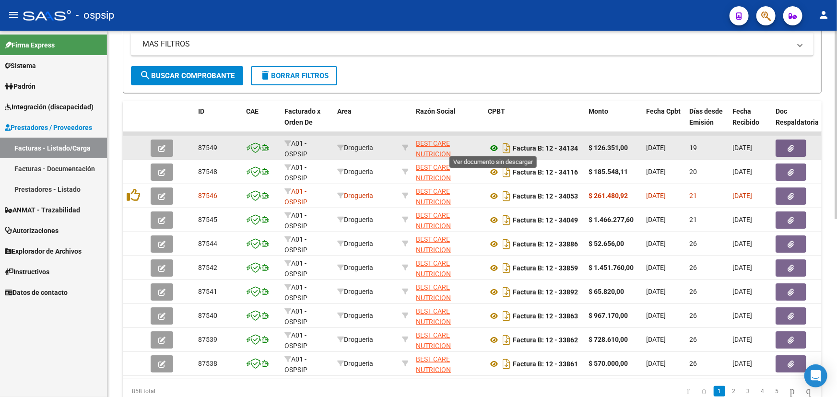
click at [490, 142] on icon at bounding box center [494, 148] width 12 height 12
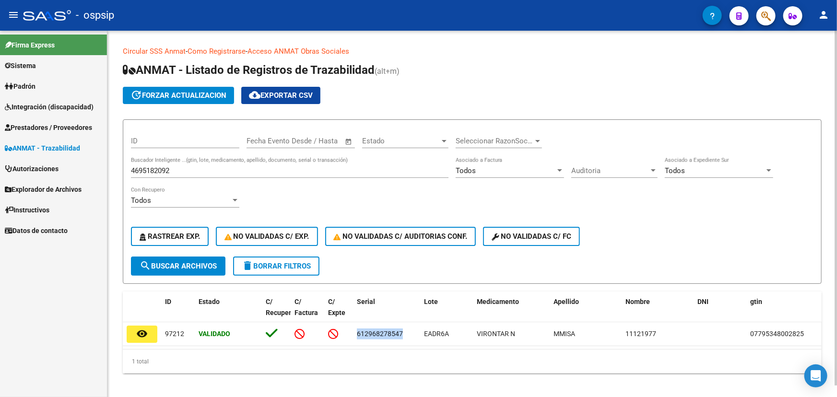
scroll to position [12, 0]
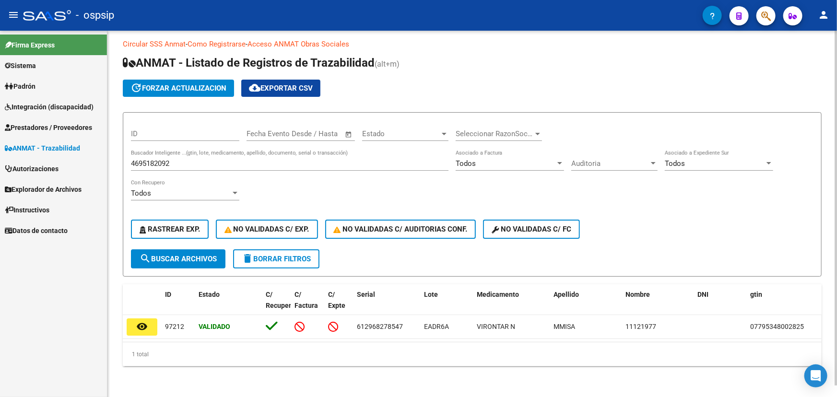
click at [166, 159] on input "4695182092" at bounding box center [289, 163] width 317 height 9
paste input "10"
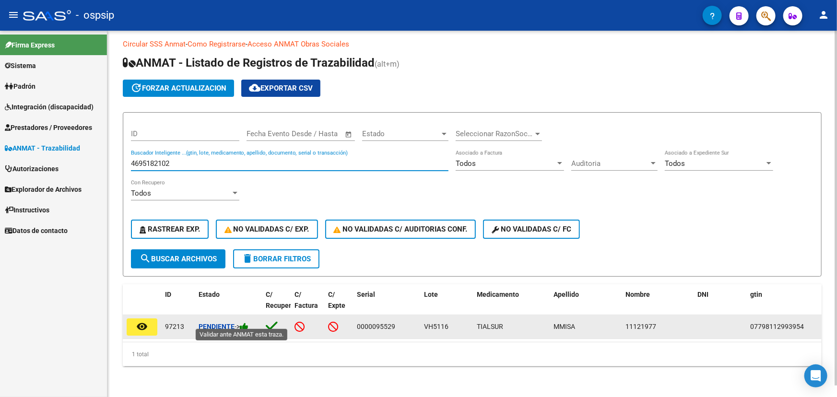
click at [248, 322] on icon at bounding box center [244, 326] width 9 height 9
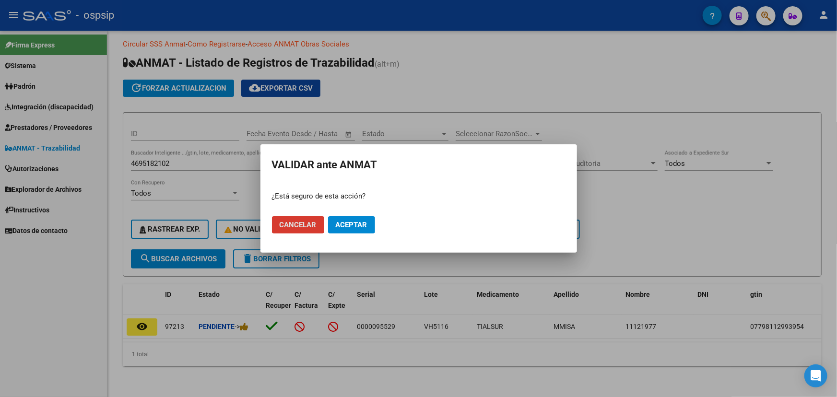
click at [362, 223] on span "Aceptar" at bounding box center [352, 225] width 32 height 9
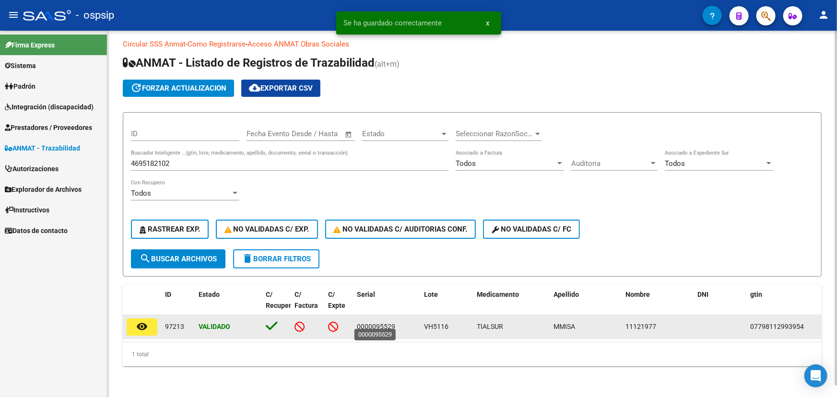
click at [380, 323] on span "0000095529" at bounding box center [376, 327] width 38 height 8
copy span "0000095529"
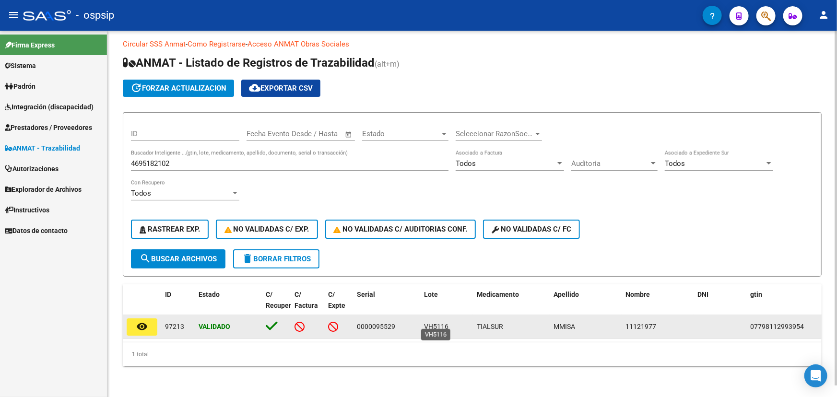
click at [426, 323] on span "VH5116" at bounding box center [436, 327] width 24 height 8
click at [427, 323] on span "VH5116" at bounding box center [436, 327] width 24 height 8
copy span "VH5116"
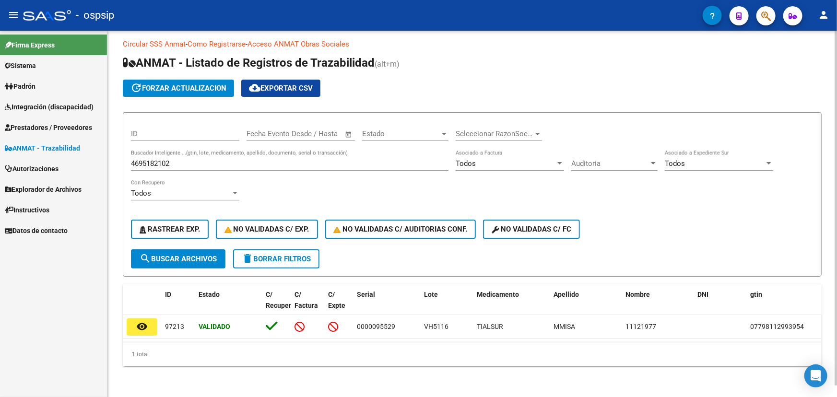
click at [165, 159] on input "4695182102" at bounding box center [289, 163] width 317 height 9
paste input "6736730"
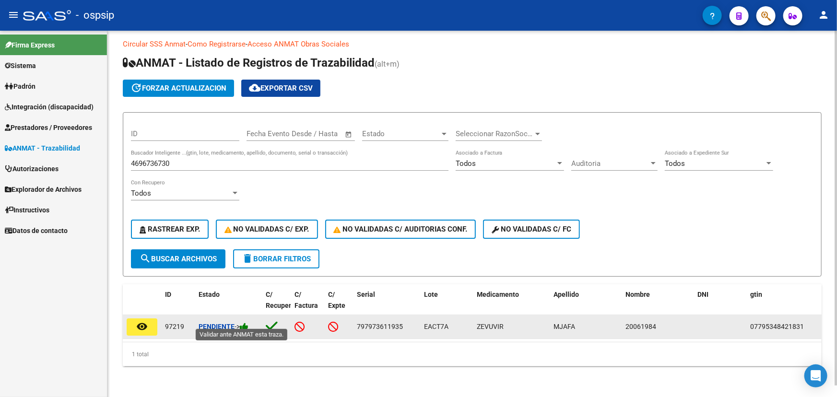
click at [248, 322] on icon at bounding box center [244, 326] width 9 height 9
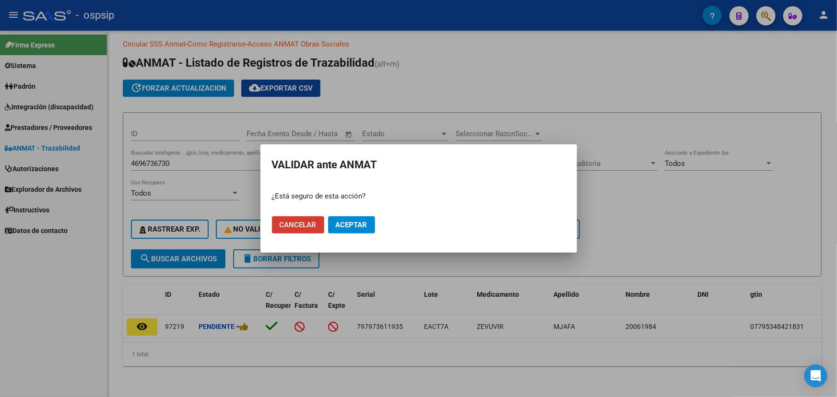
click at [346, 219] on button "Aceptar" at bounding box center [351, 224] width 47 height 17
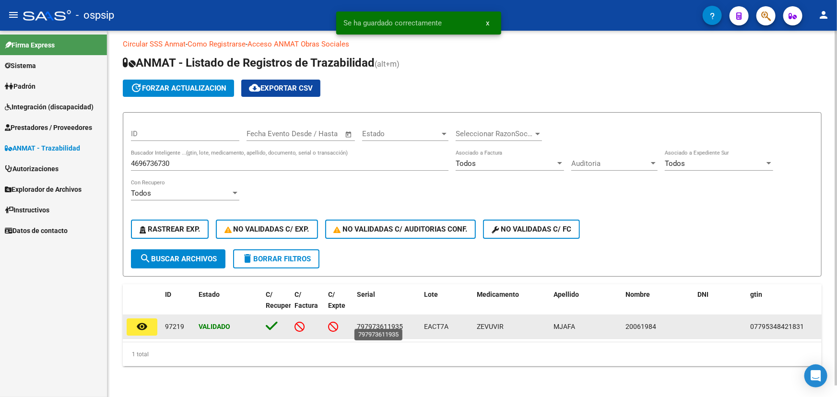
click at [384, 323] on span "797973611935" at bounding box center [380, 327] width 46 height 8
copy span "797973611935"
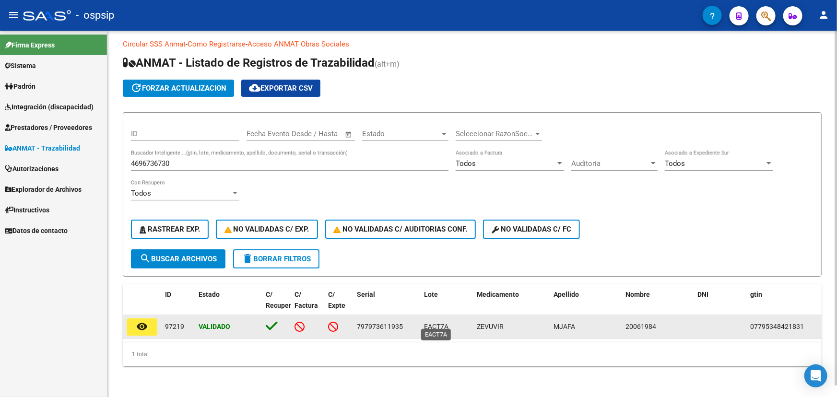
click at [432, 323] on span "EACT7A" at bounding box center [436, 327] width 24 height 8
copy span "EACT7A"
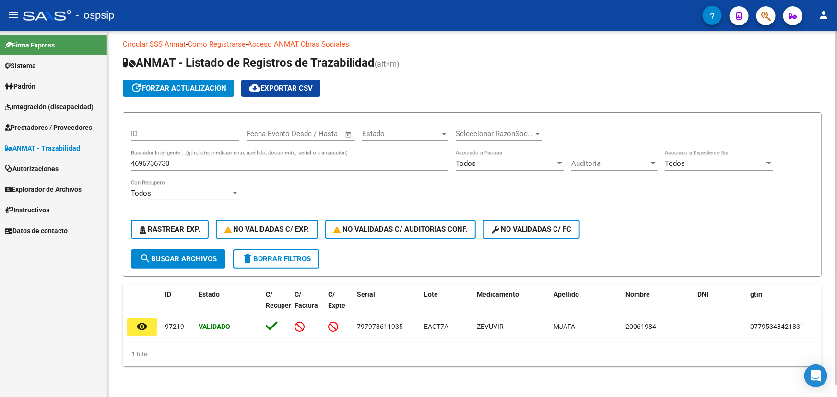
click at [138, 159] on input "4696736730" at bounding box center [289, 163] width 317 height 9
paste input "43"
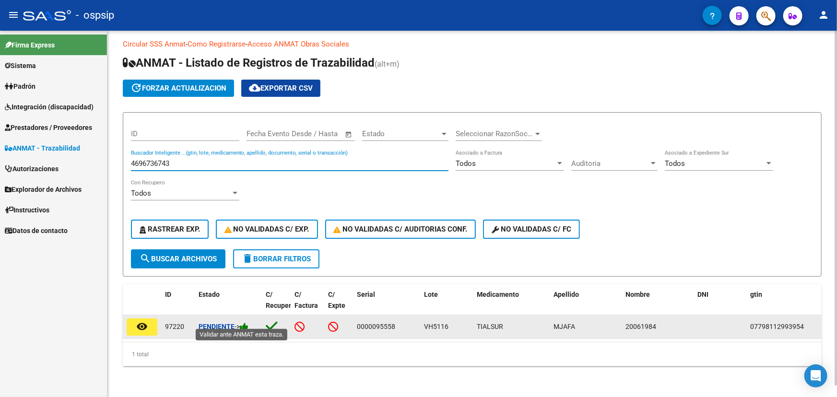
type input "4696736743"
click at [248, 324] on icon at bounding box center [244, 326] width 9 height 9
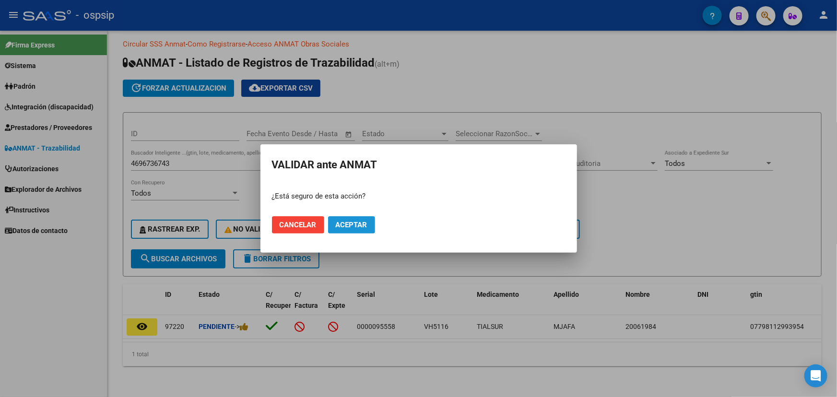
click at [339, 229] on button "Aceptar" at bounding box center [351, 224] width 47 height 17
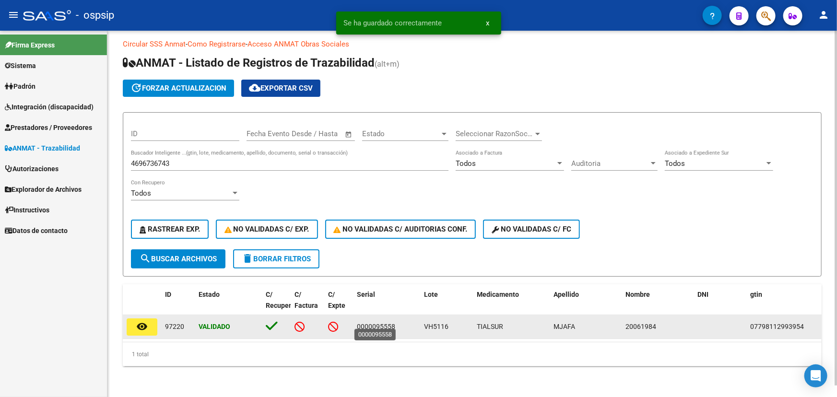
click at [368, 323] on span "0000095558" at bounding box center [376, 327] width 38 height 8
copy span "0000095558"
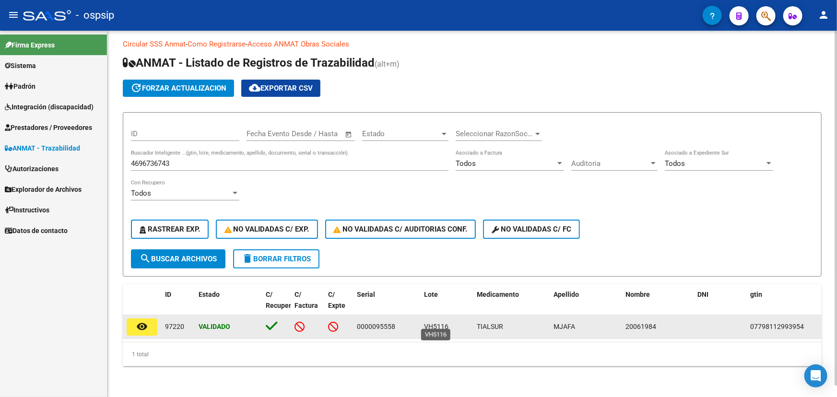
click at [442, 323] on span "VH5116" at bounding box center [436, 327] width 24 height 8
copy span "VH5116"
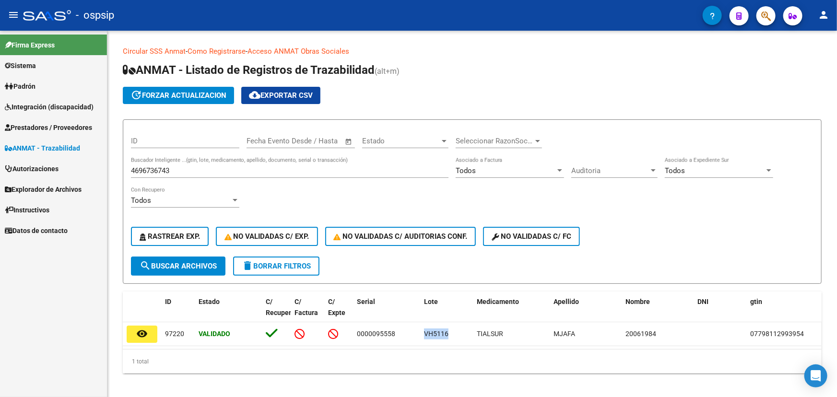
scroll to position [12, 0]
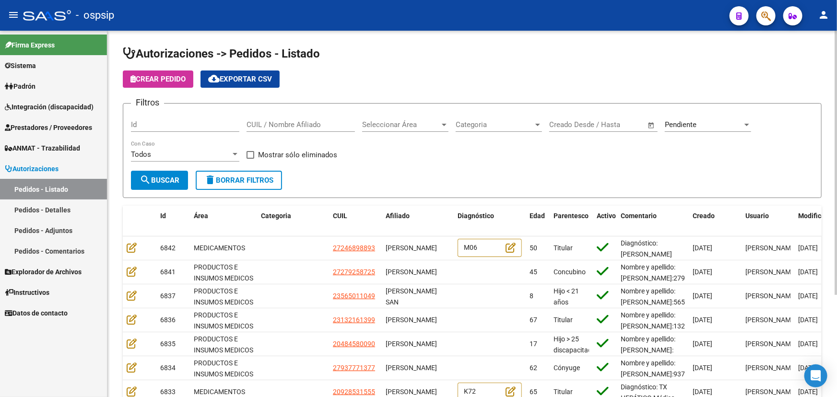
click at [152, 123] on input "Id" at bounding box center [185, 124] width 108 height 9
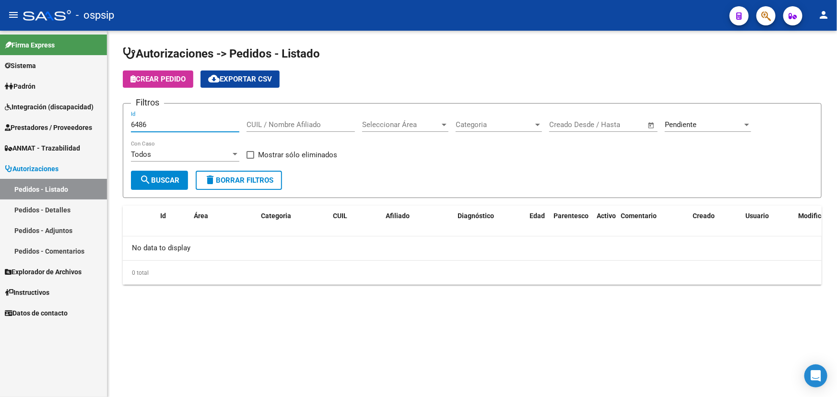
type input "6486"
click at [690, 118] on div "Pendiente Seleccionar Estado" at bounding box center [708, 121] width 86 height 21
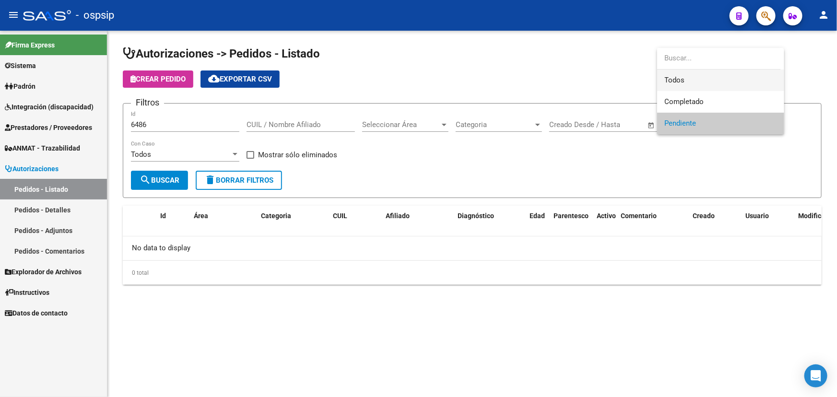
click at [693, 80] on span "Todos" at bounding box center [721, 81] width 112 height 22
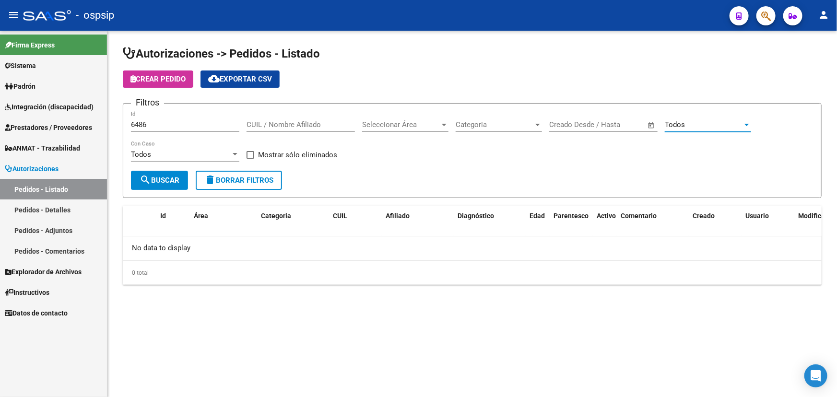
click at [144, 183] on mat-icon "search" at bounding box center [146, 180] width 12 height 12
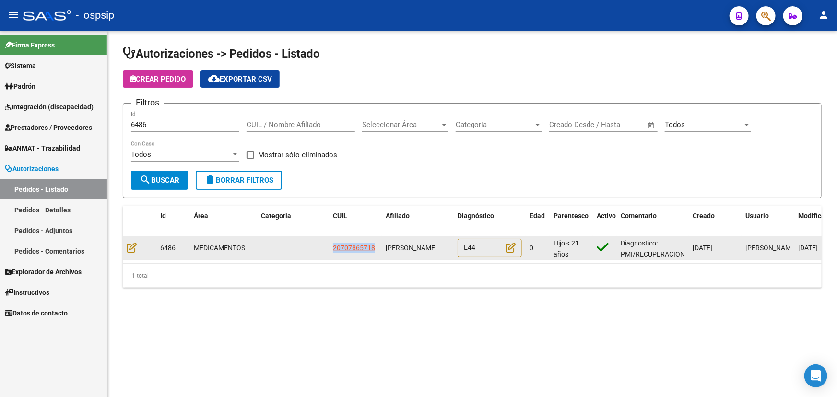
drag, startPoint x: 331, startPoint y: 246, endPoint x: 375, endPoint y: 247, distance: 44.6
click at [375, 247] on datatable-body-cell "20707865718" at bounding box center [355, 247] width 53 height 23
copy span "20707865718"
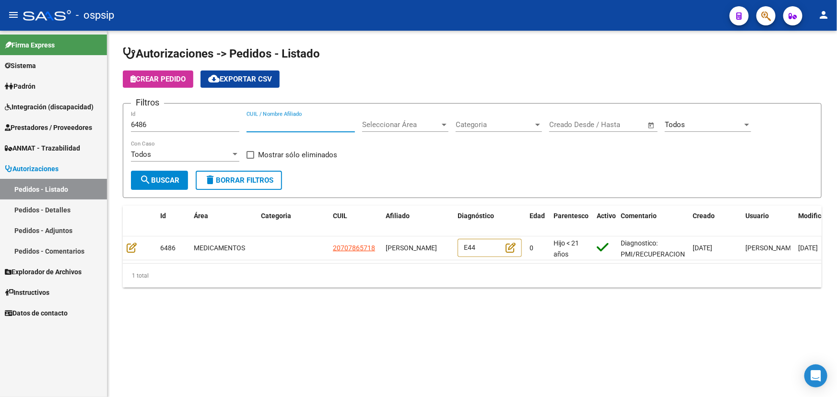
click at [273, 120] on input "CUIL / Nombre Afiliado" at bounding box center [300, 124] width 108 height 9
paste input "20707865718"
type input "20707865718"
drag, startPoint x: 157, startPoint y: 125, endPoint x: 125, endPoint y: 110, distance: 35.8
click at [125, 126] on form "Filtros 6486 Id 20707865718 CUIL / Nombre Afiliado Seleccionar Área Seleccionar…" at bounding box center [472, 150] width 699 height 95
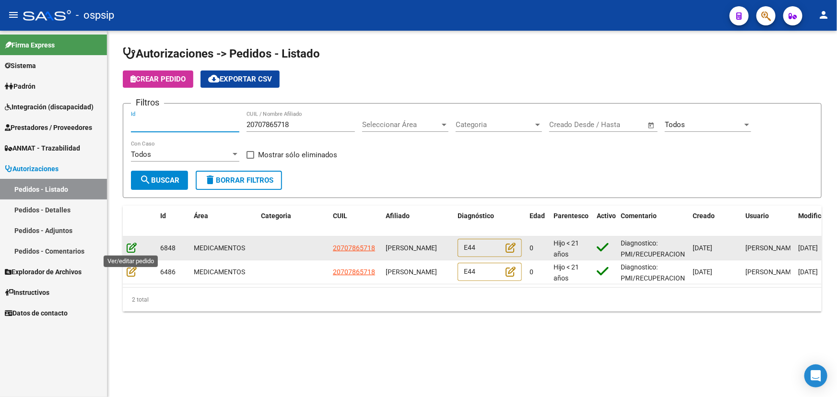
click at [131, 247] on icon at bounding box center [132, 247] width 10 height 11
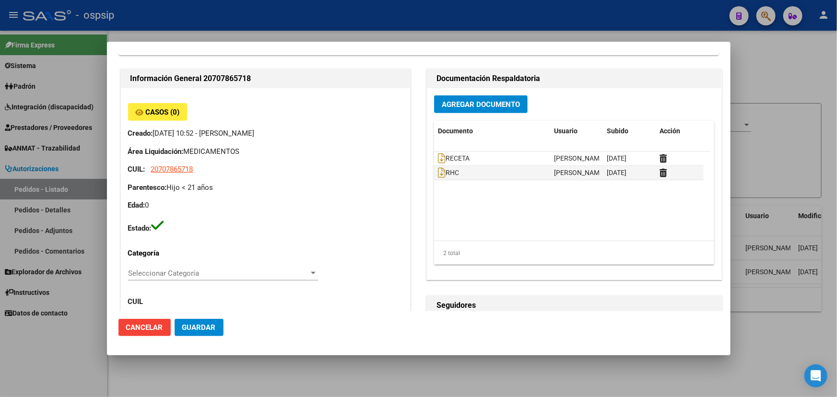
scroll to position [261, 0]
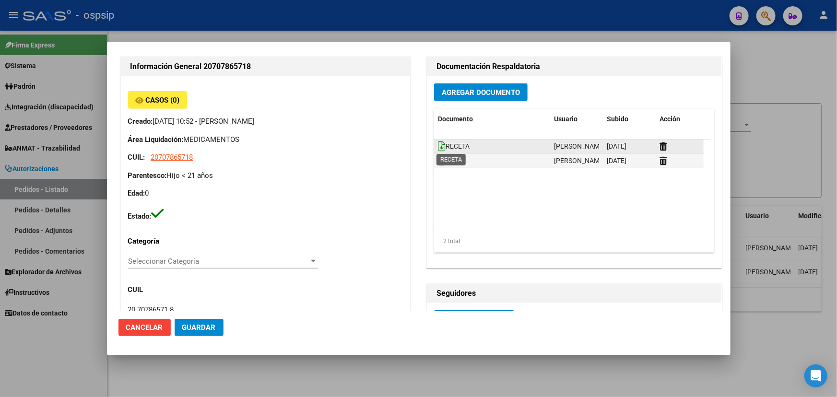
click at [439, 146] on icon at bounding box center [442, 146] width 8 height 11
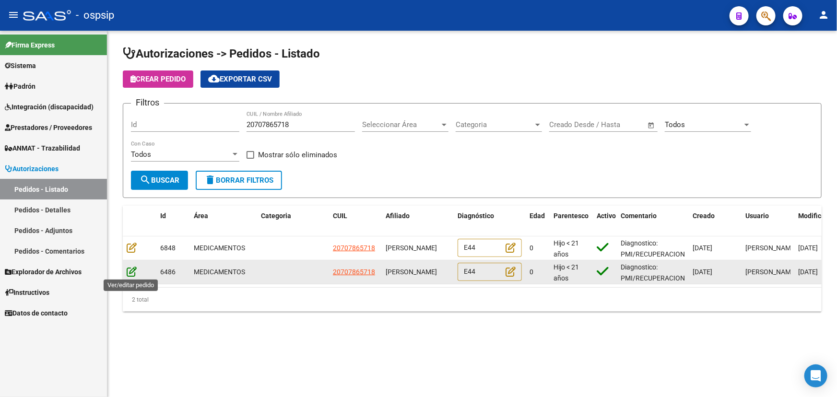
click at [129, 268] on icon at bounding box center [132, 271] width 10 height 11
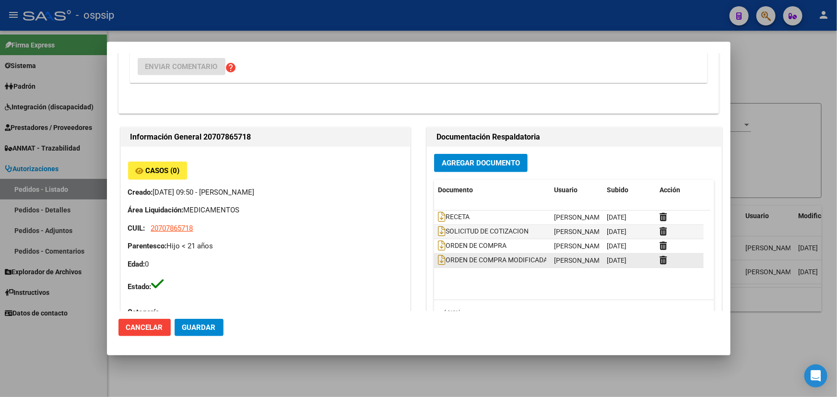
scroll to position [305, 0]
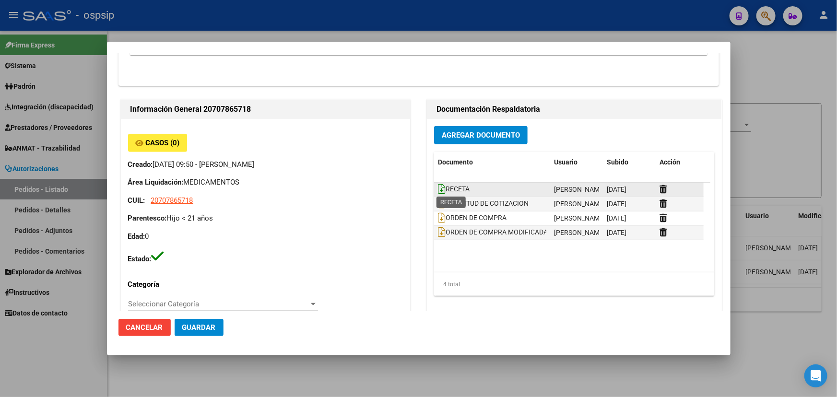
click at [438, 189] on icon at bounding box center [442, 189] width 8 height 11
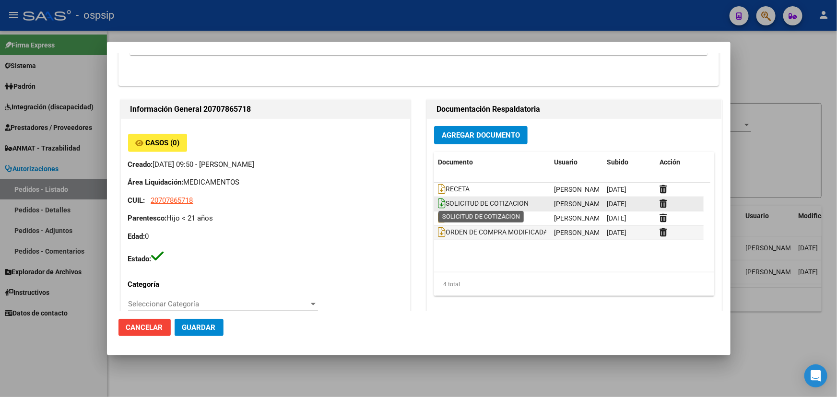
click at [438, 203] on icon at bounding box center [442, 203] width 8 height 11
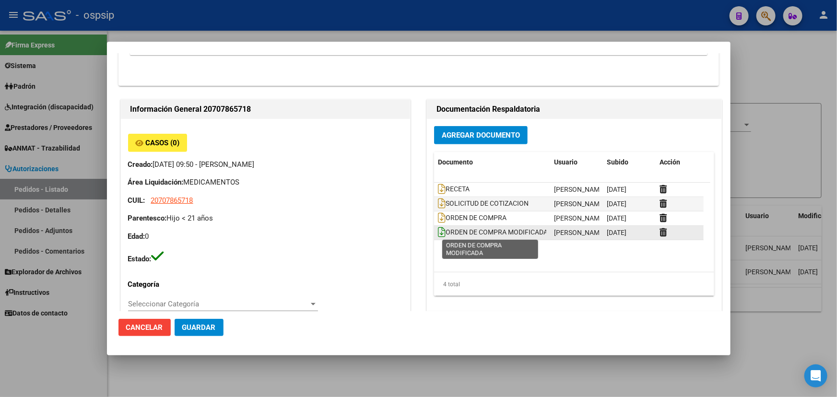
click at [438, 235] on icon at bounding box center [442, 232] width 8 height 11
